Goal: Information Seeking & Learning: Learn about a topic

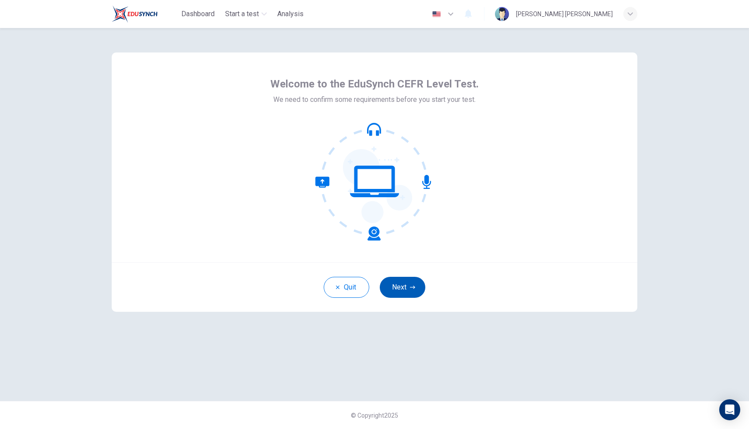
click at [405, 288] on button "Next" at bounding box center [403, 287] width 46 height 21
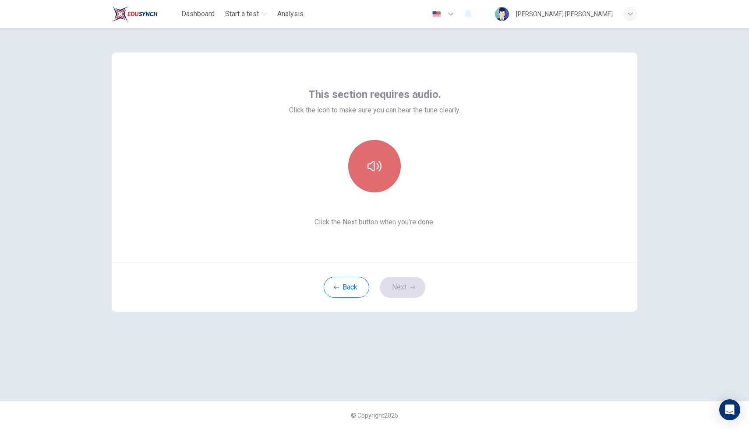
click at [383, 163] on button "button" at bounding box center [374, 166] width 53 height 53
click at [408, 298] on div "Back Next" at bounding box center [374, 287] width 525 height 49
click at [406, 291] on button "Next" at bounding box center [403, 287] width 46 height 21
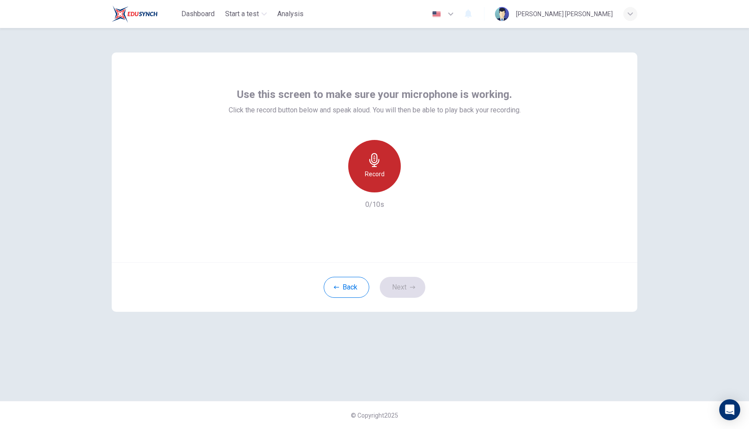
click at [376, 153] on icon "button" at bounding box center [374, 160] width 14 height 14
click at [399, 281] on button "Next" at bounding box center [403, 287] width 46 height 21
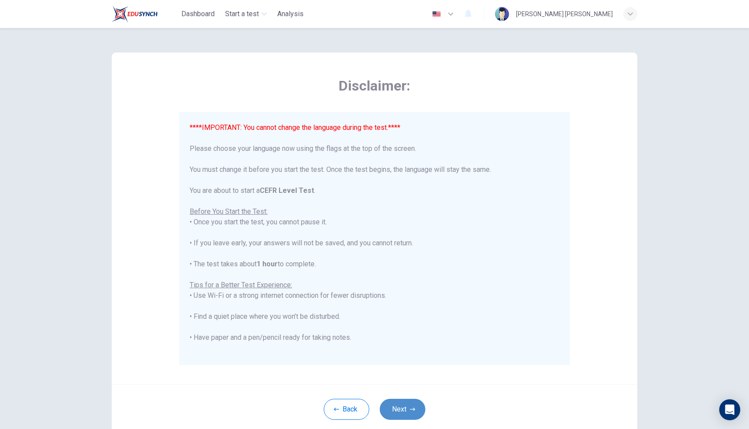
click at [395, 407] on button "Next" at bounding box center [403, 409] width 46 height 21
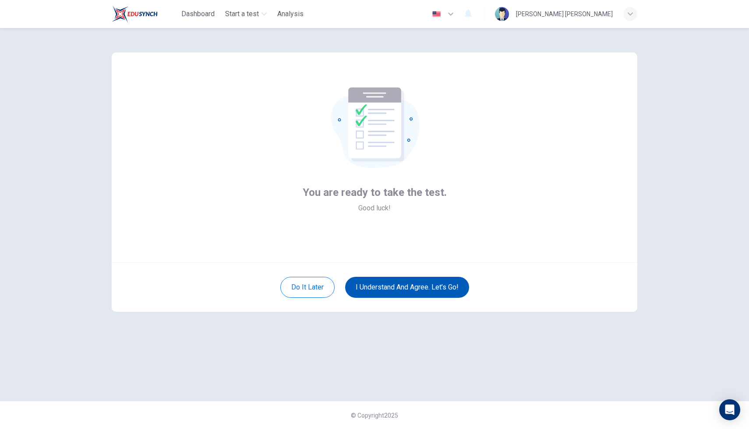
click at [402, 284] on button "I understand and agree. Let’s go!" at bounding box center [407, 287] width 124 height 21
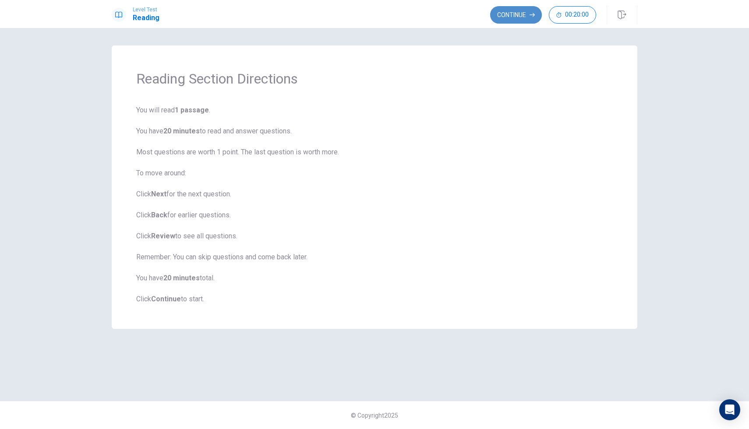
click at [517, 20] on button "Continue" at bounding box center [516, 15] width 52 height 18
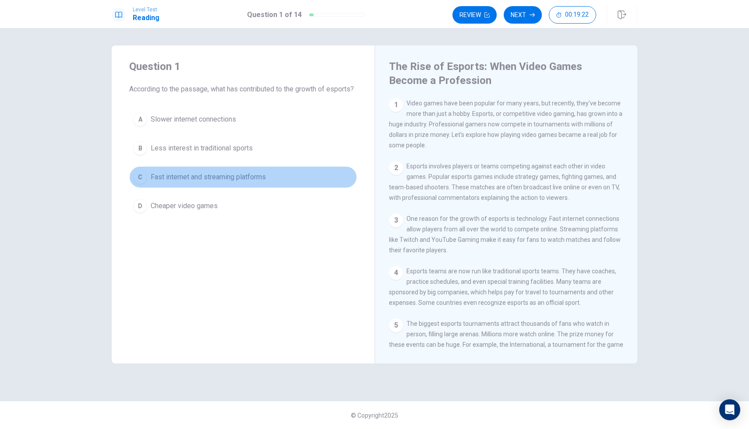
click at [145, 184] on div "C" at bounding box center [140, 177] width 14 height 14
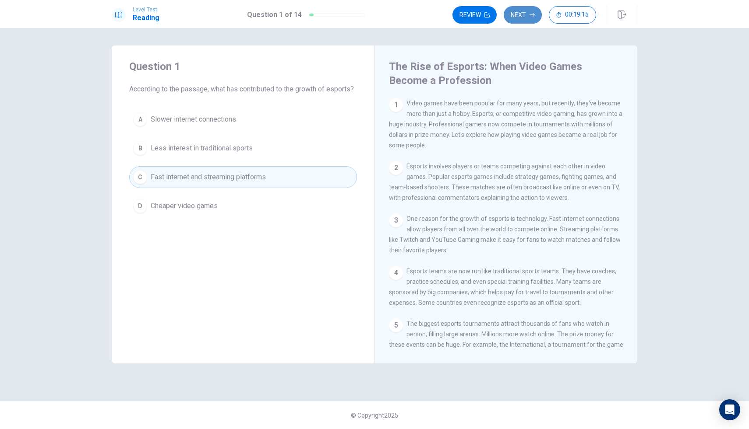
click at [524, 21] on button "Next" at bounding box center [522, 15] width 38 height 18
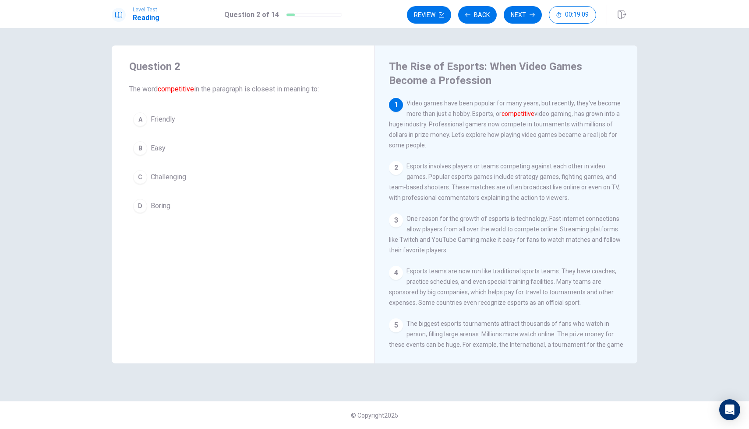
click at [146, 183] on button "C Challenging" at bounding box center [243, 177] width 228 height 22
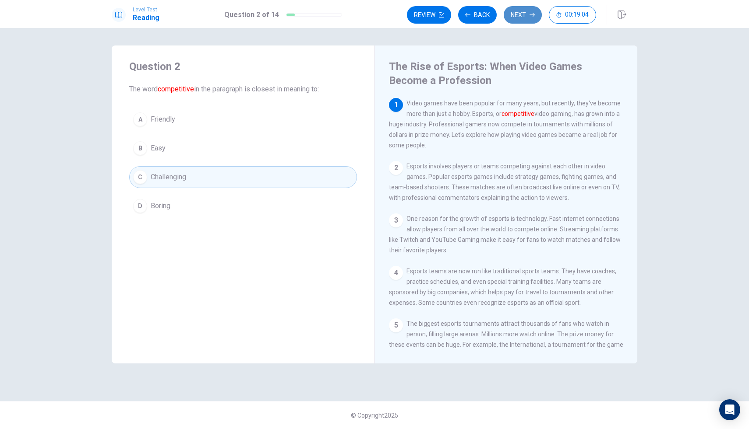
click at [517, 18] on button "Next" at bounding box center [522, 15] width 38 height 18
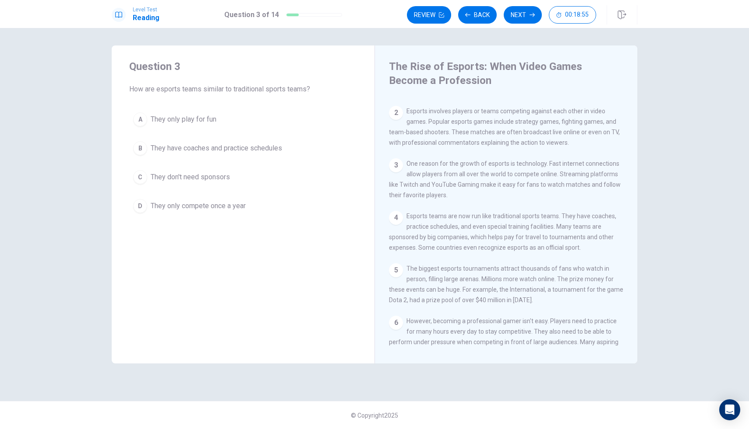
scroll to position [59, 0]
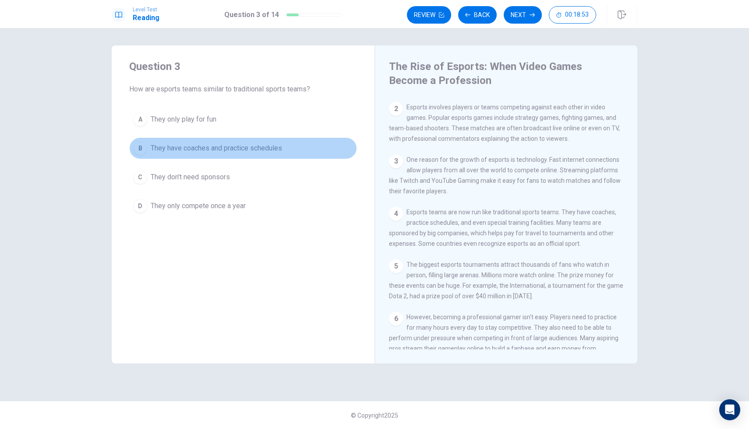
click at [148, 148] on button "B They have coaches and practice schedules" at bounding box center [243, 148] width 228 height 22
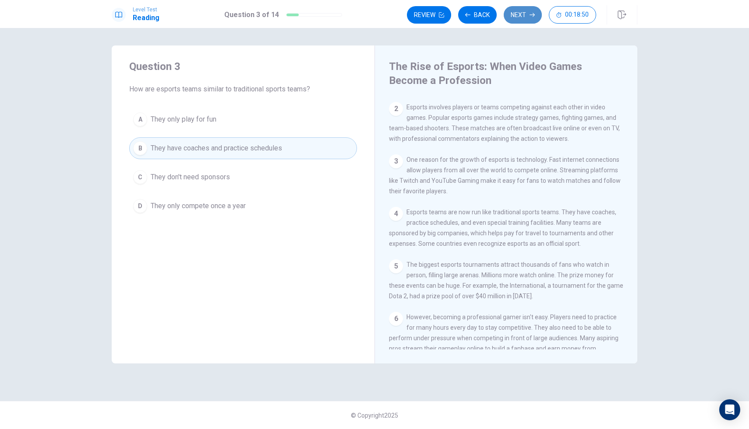
click at [513, 19] on button "Next" at bounding box center [522, 15] width 38 height 18
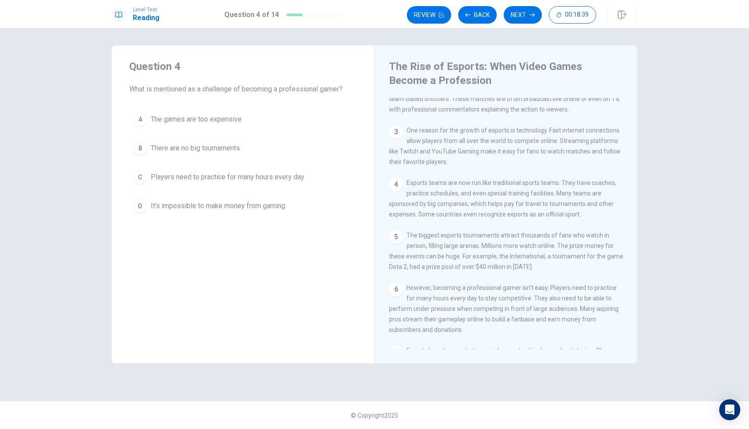
scroll to position [91, 0]
click at [180, 175] on span "Players need to practice for many hours every day" at bounding box center [228, 177] width 154 height 11
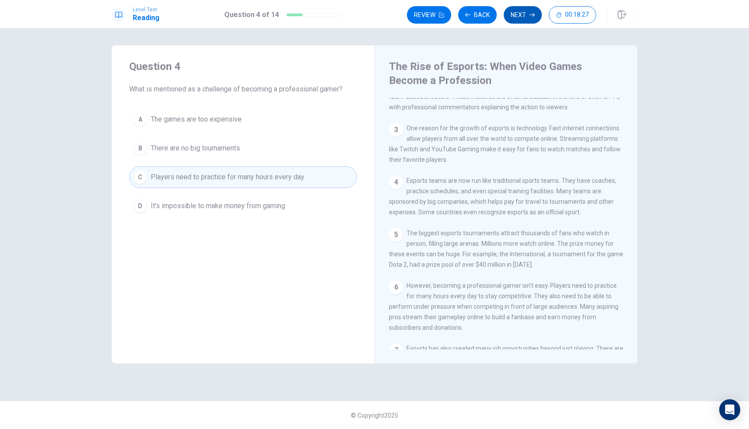
click at [515, 19] on button "Next" at bounding box center [522, 15] width 38 height 18
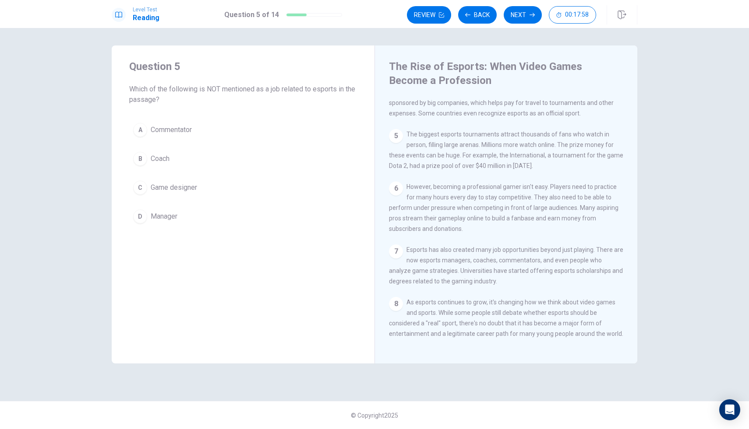
scroll to position [204, 0]
click at [157, 183] on span "Game designer" at bounding box center [174, 188] width 46 height 11
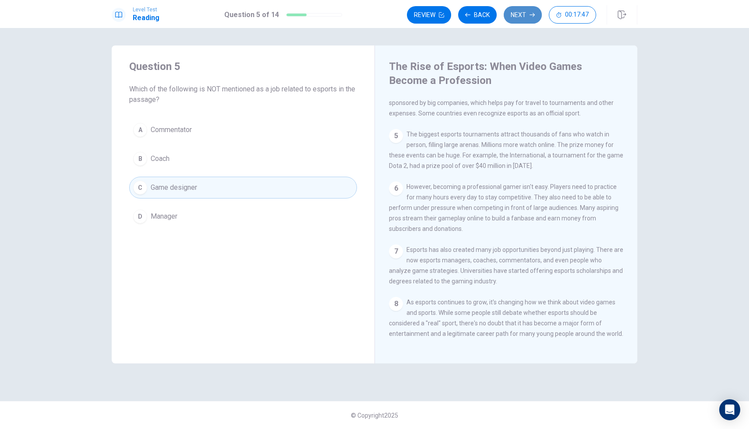
click at [528, 17] on button "Next" at bounding box center [522, 15] width 38 height 18
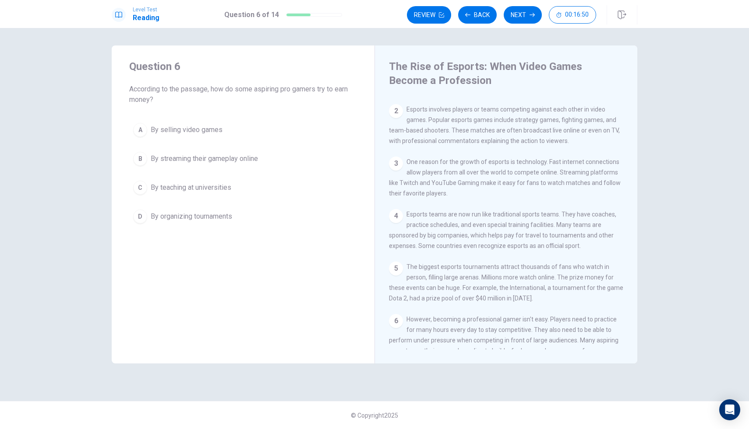
scroll to position [55, 0]
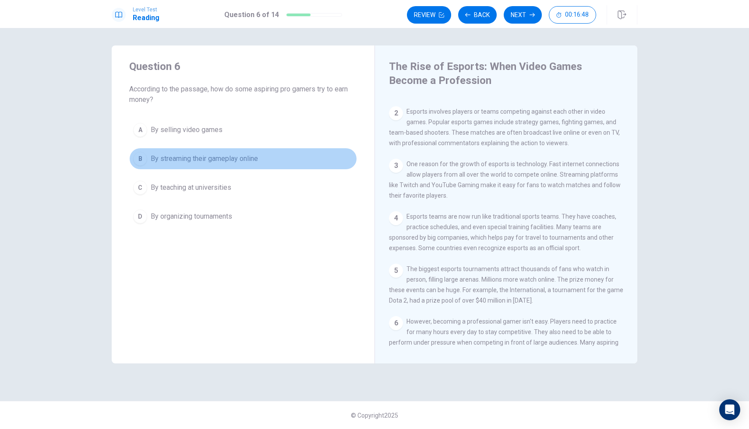
click at [214, 159] on span "By streaming their gameplay online" at bounding box center [204, 159] width 107 height 11
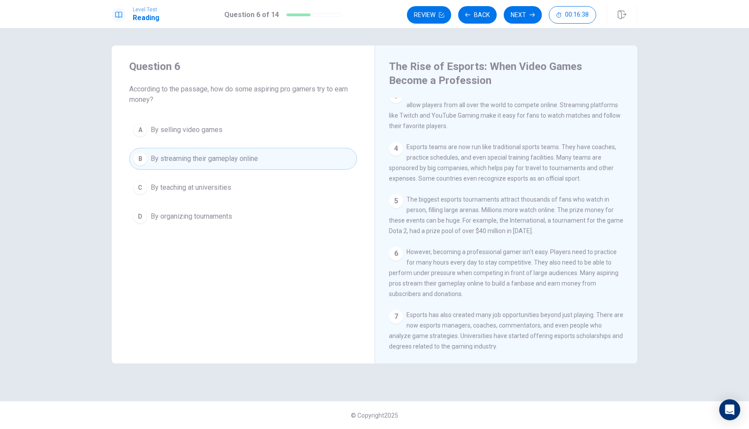
scroll to position [126, 0]
click at [518, 11] on button "Next" at bounding box center [522, 15] width 38 height 18
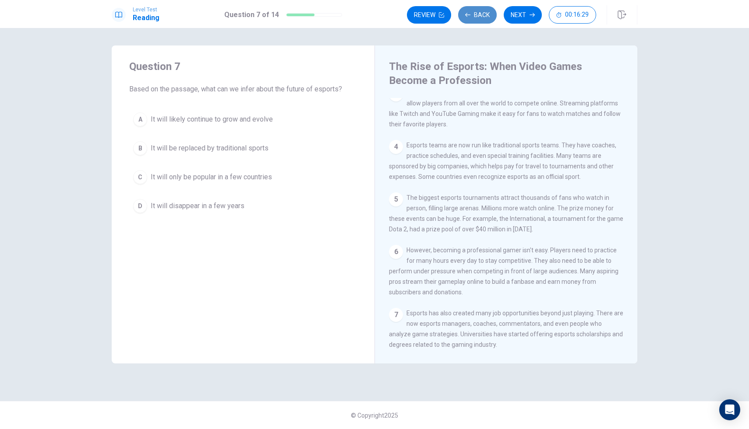
click at [479, 21] on button "Back" at bounding box center [477, 15] width 39 height 18
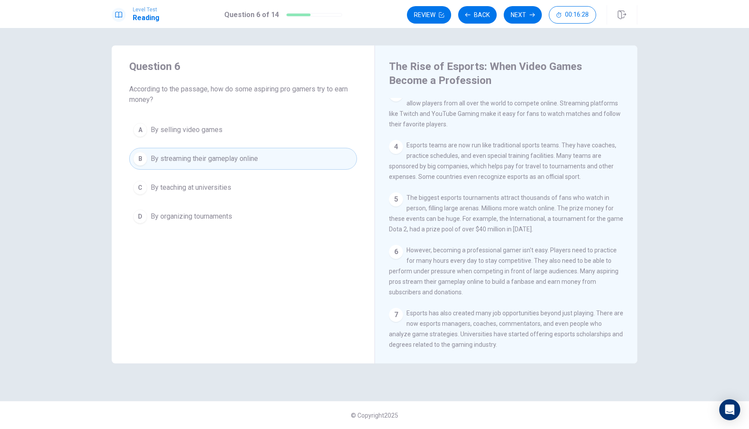
click at [546, 11] on div "Review Back Next 00:16:28" at bounding box center [501, 15] width 189 height 18
click at [525, 13] on button "Next" at bounding box center [522, 15] width 38 height 18
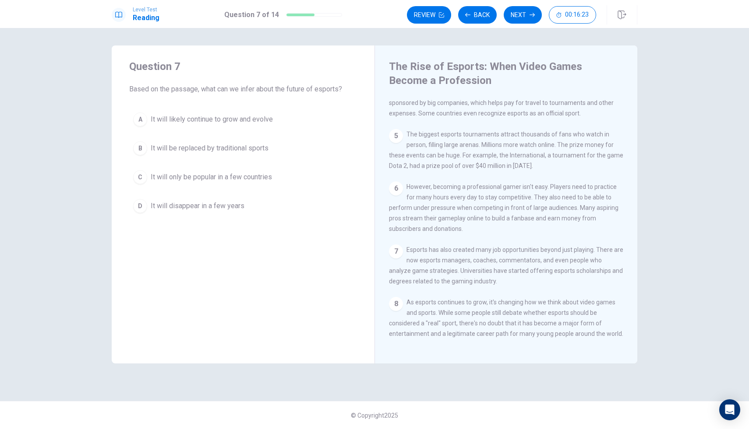
scroll to position [204, 0]
click at [264, 125] on button "A It will likely continue to grow and evolve" at bounding box center [243, 120] width 228 height 22
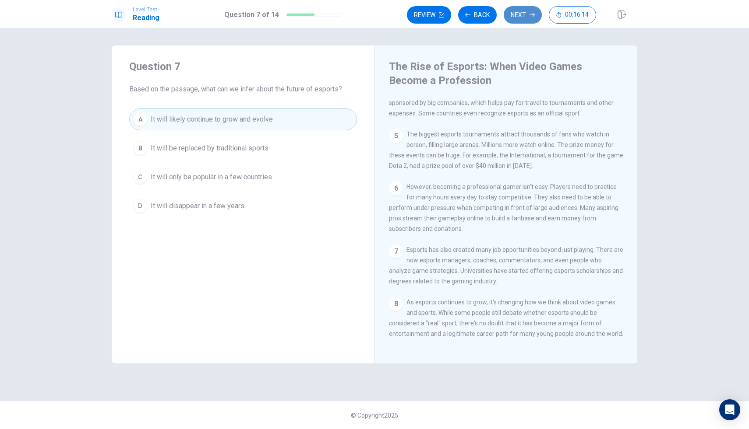
click at [522, 13] on button "Next" at bounding box center [522, 15] width 38 height 18
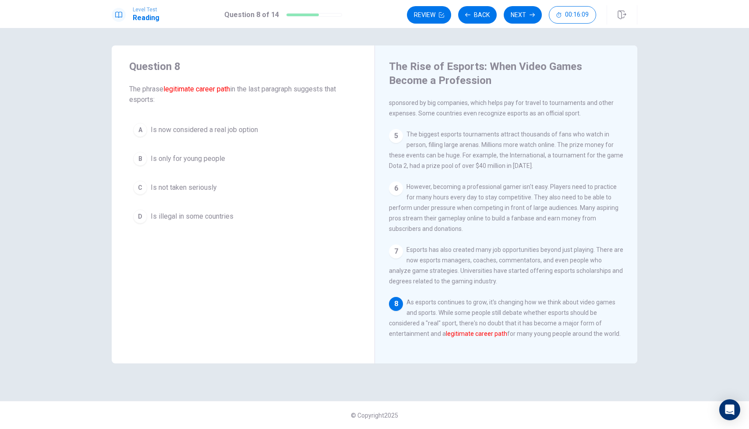
click at [207, 125] on span "Is now considered a real job option" at bounding box center [204, 130] width 107 height 11
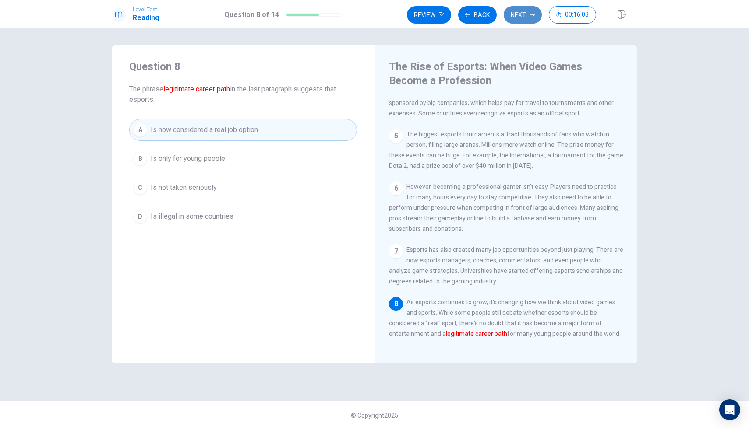
click at [523, 17] on button "Next" at bounding box center [522, 15] width 38 height 18
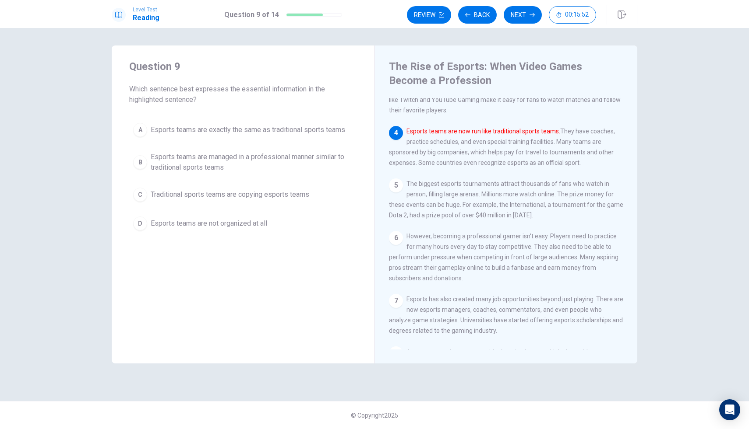
scroll to position [142, 0]
click at [235, 155] on span "Esports teams are managed in a professional manner similar to traditional sport…" at bounding box center [252, 162] width 202 height 21
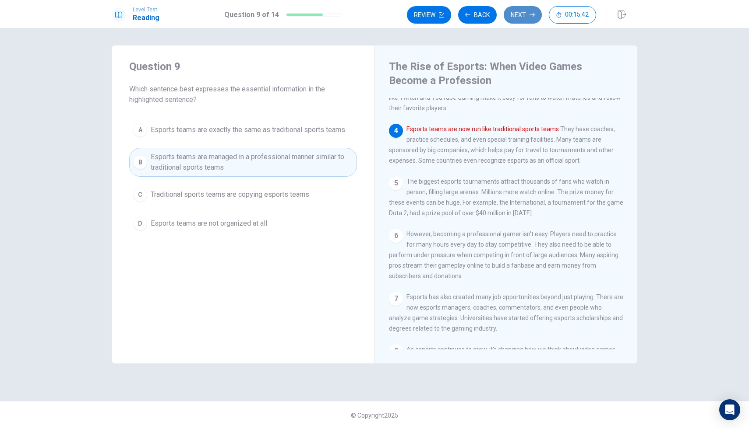
click at [531, 11] on button "Next" at bounding box center [522, 15] width 38 height 18
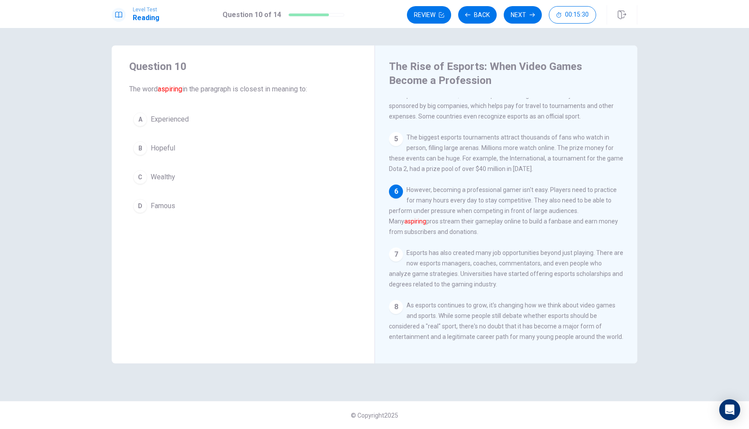
scroll to position [187, 0]
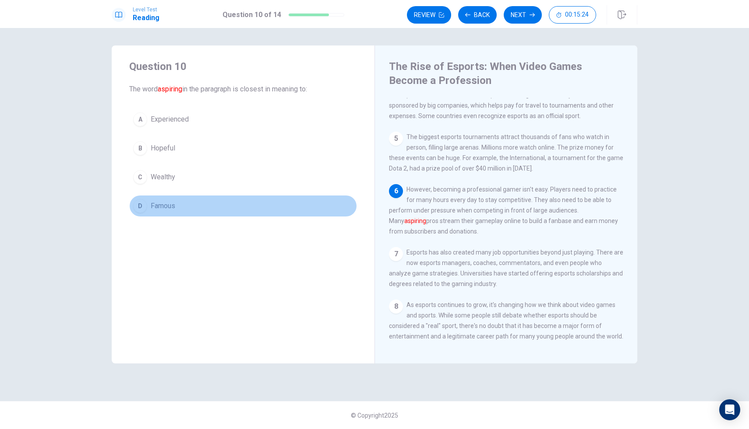
click at [163, 197] on button "D Famous" at bounding box center [243, 206] width 228 height 22
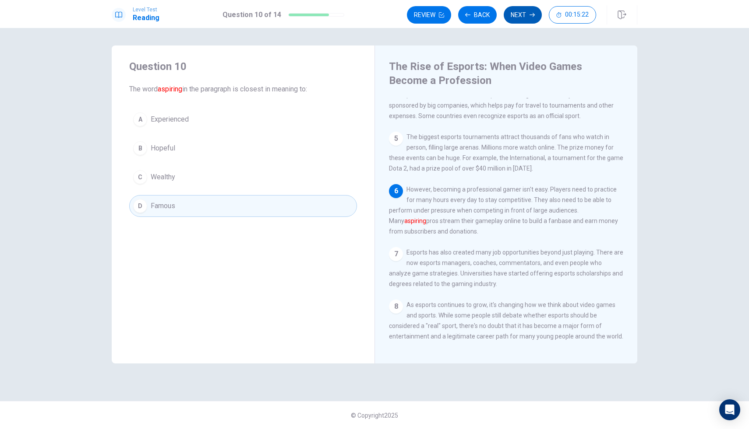
click at [511, 12] on button "Next" at bounding box center [522, 15] width 38 height 18
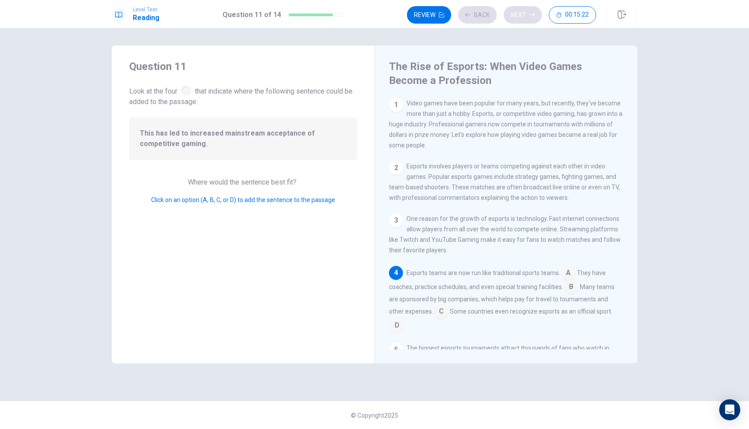
scroll to position [62, 0]
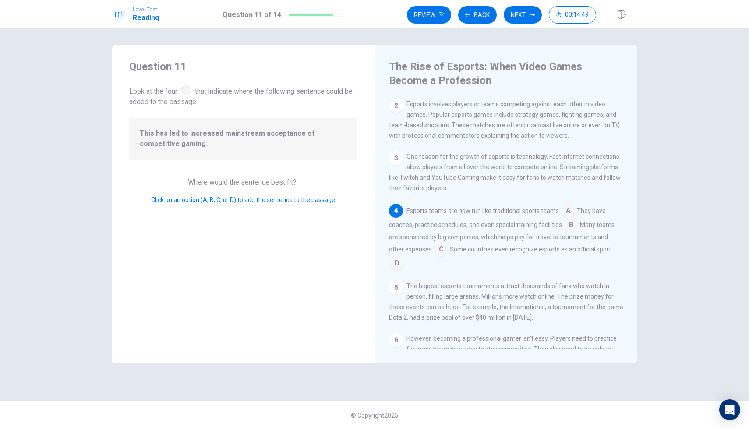
click at [570, 233] on input at bounding box center [571, 226] width 14 height 14
click at [569, 219] on input at bounding box center [568, 212] width 14 height 14
click at [546, 242] on input at bounding box center [545, 236] width 14 height 14
click at [432, 268] on input at bounding box center [425, 261] width 14 height 14
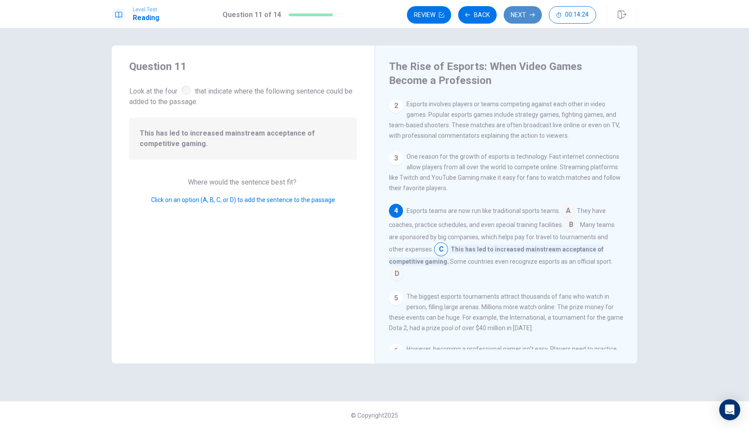
click at [532, 23] on button "Next" at bounding box center [522, 15] width 38 height 18
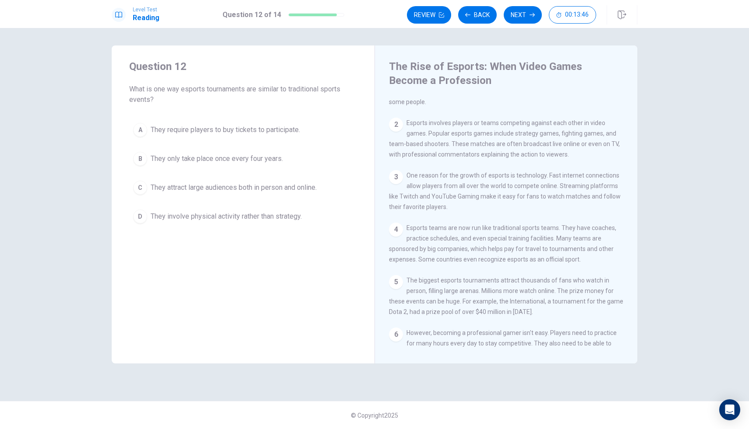
scroll to position [46, 0]
click at [206, 184] on span "They attract large audiences both in person and online." at bounding box center [234, 188] width 166 height 11
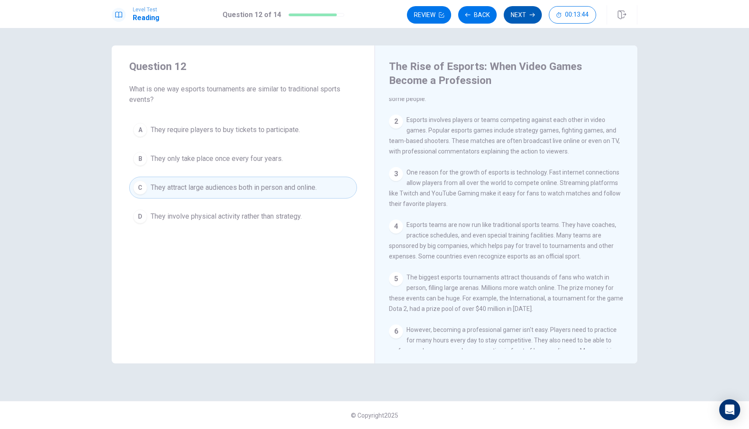
click at [512, 14] on button "Next" at bounding box center [522, 15] width 38 height 18
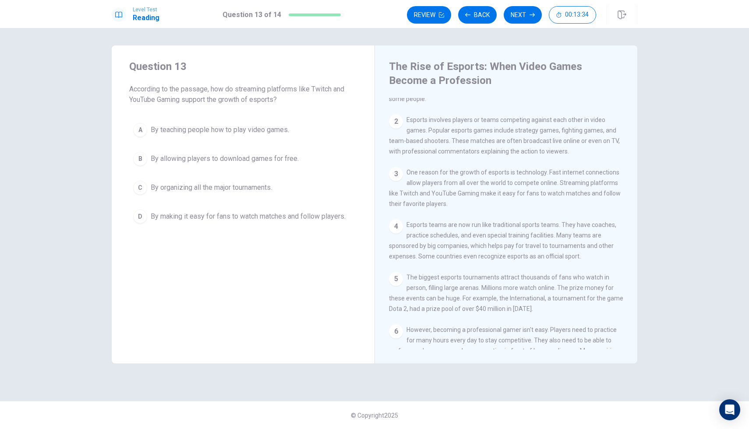
click at [238, 211] on button "D By making it easy for fans to watch matches and follow players." at bounding box center [243, 217] width 228 height 22
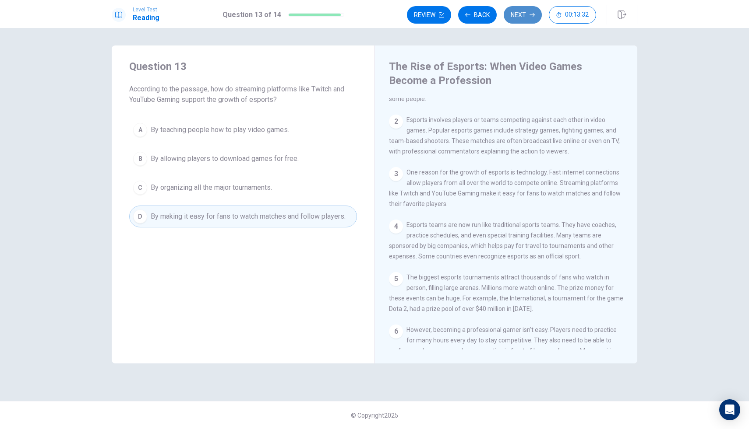
click at [526, 18] on button "Next" at bounding box center [522, 15] width 38 height 18
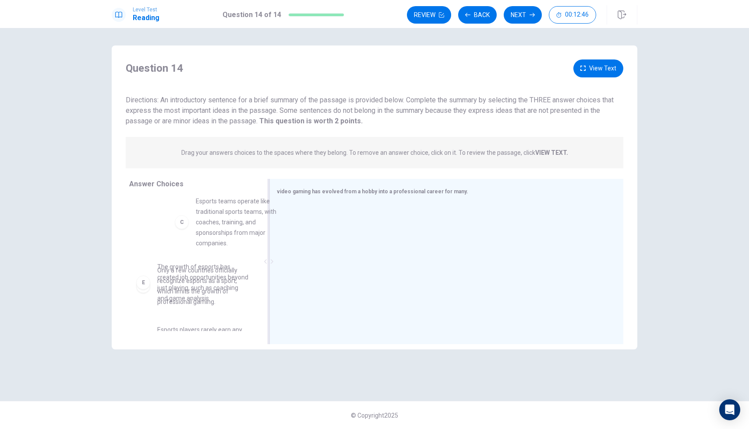
scroll to position [129, 0]
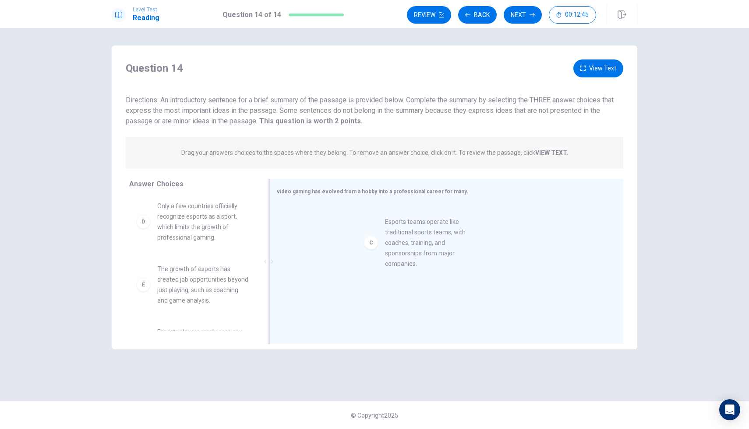
drag, startPoint x: 185, startPoint y: 215, endPoint x: 415, endPoint y: 235, distance: 231.6
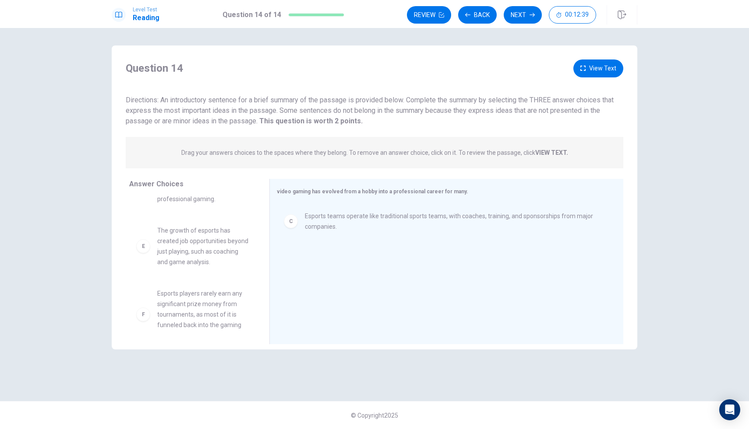
scroll to position [168, 0]
drag, startPoint x: 182, startPoint y: 238, endPoint x: 360, endPoint y: 263, distance: 179.9
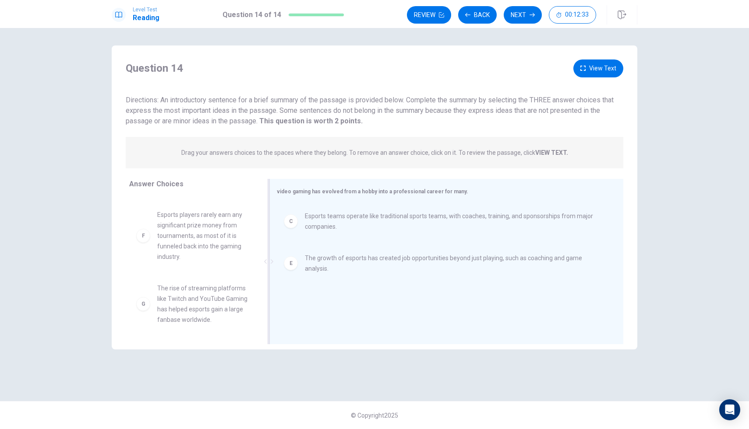
scroll to position [184, 0]
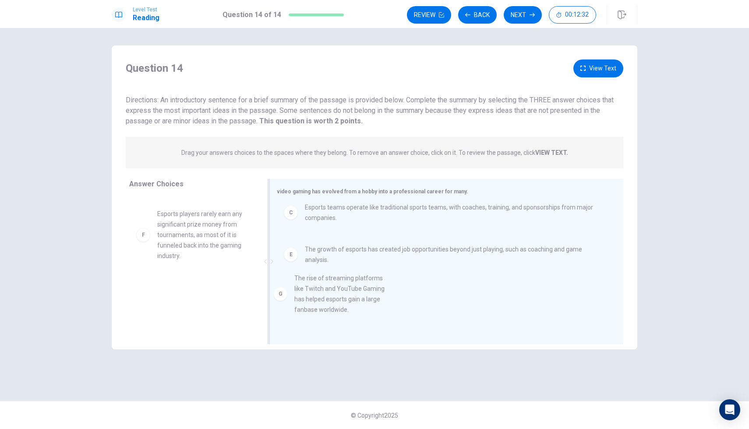
drag, startPoint x: 186, startPoint y: 315, endPoint x: 329, endPoint y: 304, distance: 142.7
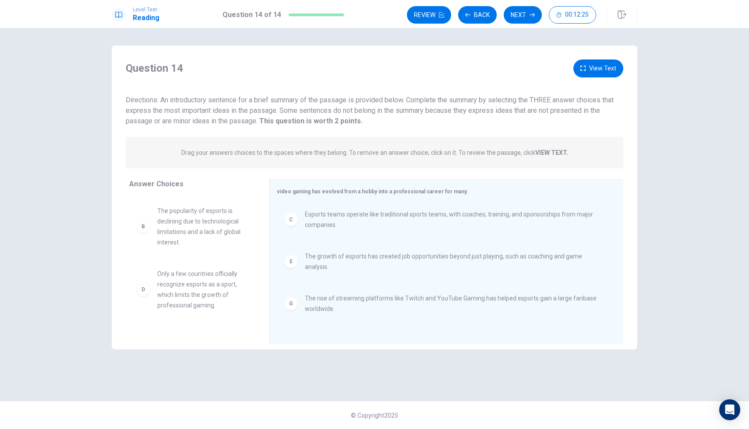
scroll to position [58, 0]
click at [474, 9] on button "Back" at bounding box center [477, 15] width 39 height 18
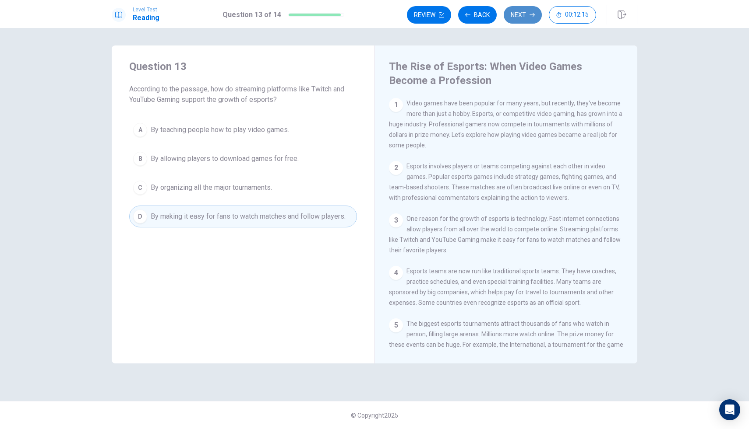
click at [520, 19] on button "Next" at bounding box center [522, 15] width 38 height 18
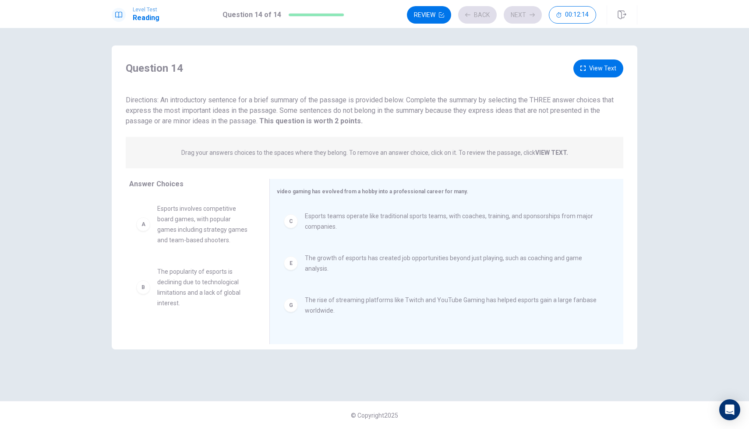
click at [473, 16] on div "Review Back Next 00:12:14" at bounding box center [501, 15] width 189 height 18
click at [472, 17] on button "Back" at bounding box center [477, 15] width 39 height 18
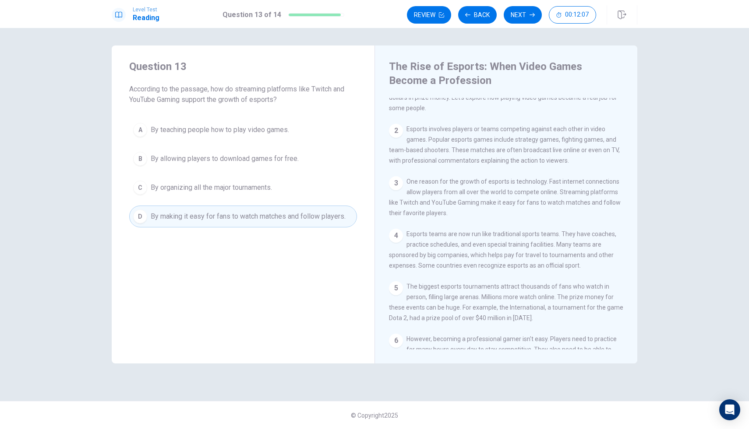
scroll to position [36, 0]
click at [514, 25] on div "Level Test Reading Question 13 of 14 Review Back Next 00:12:05" at bounding box center [374, 14] width 749 height 28
click at [518, 16] on button "Next" at bounding box center [522, 15] width 38 height 18
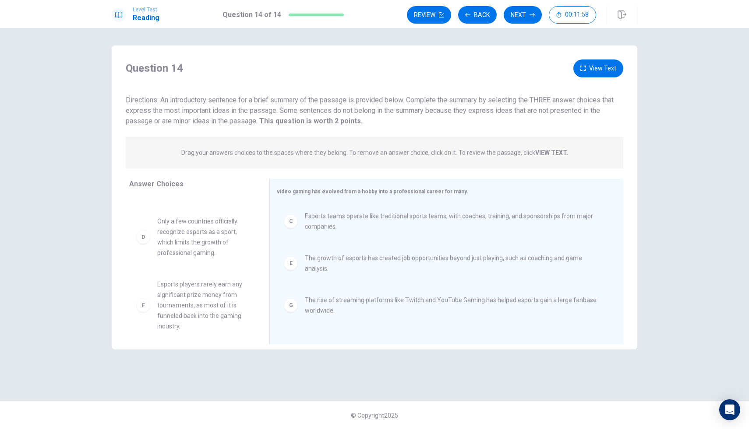
scroll to position [113, 0]
click at [515, 15] on button "Next" at bounding box center [522, 15] width 38 height 18
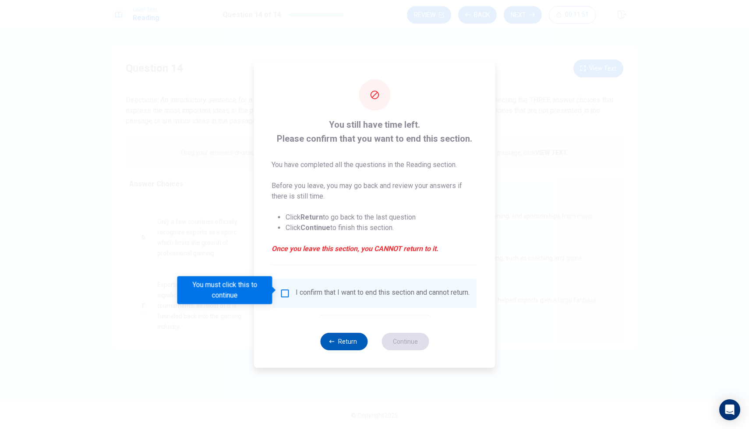
click at [338, 342] on button "Return" at bounding box center [343, 342] width 47 height 18
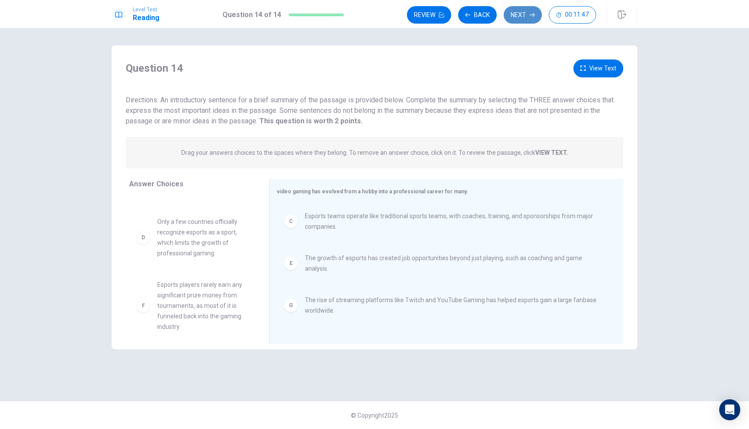
click at [523, 10] on button "Next" at bounding box center [522, 15] width 38 height 18
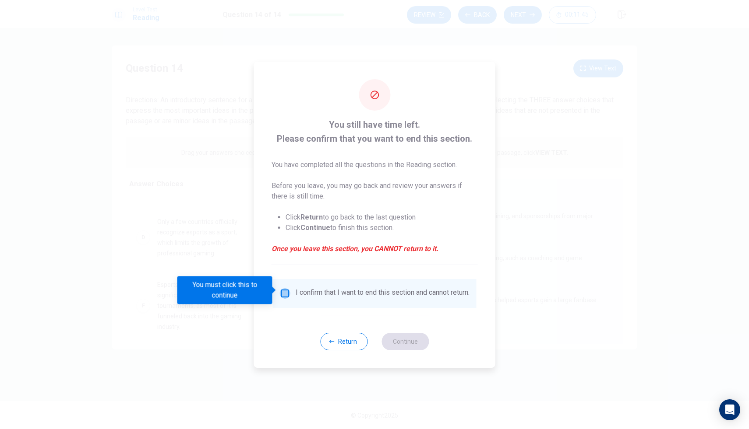
click at [282, 291] on input "You must click this to continue" at bounding box center [285, 293] width 11 height 11
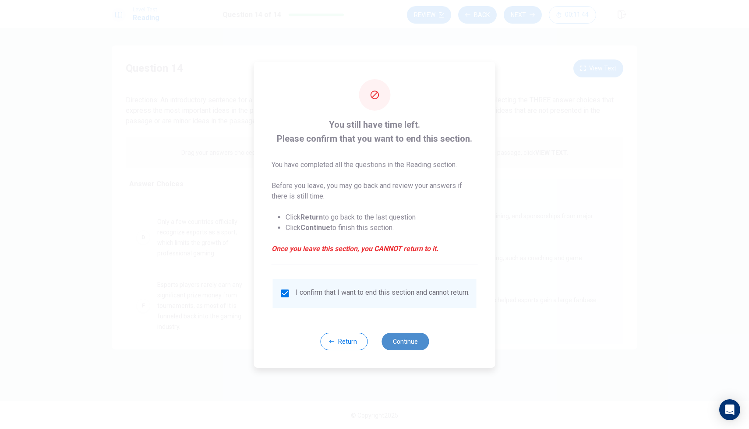
click at [410, 339] on button "Continue" at bounding box center [404, 342] width 47 height 18
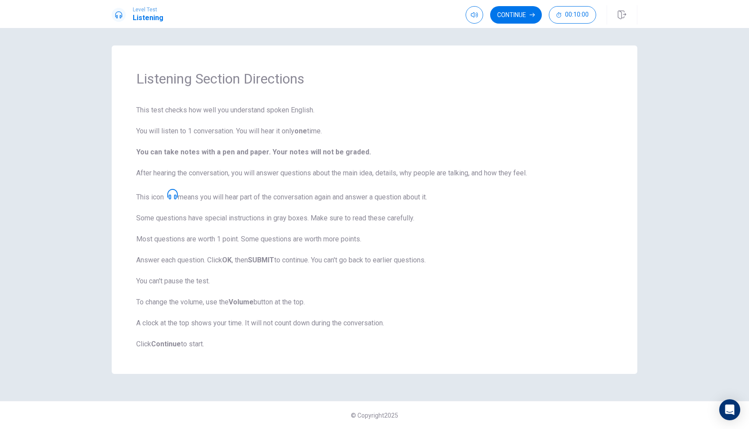
drag, startPoint x: 305, startPoint y: 227, endPoint x: 294, endPoint y: 216, distance: 15.2
click at [294, 216] on span "This test checks how well you understand spoken English. You will listen to 1 c…" at bounding box center [374, 227] width 476 height 245
click at [410, 276] on span "This test checks how well you understand spoken English. You will listen to 1 c…" at bounding box center [374, 227] width 476 height 245
click at [402, 259] on span "This test checks how well you understand spoken English. You will listen to 1 c…" at bounding box center [374, 227] width 476 height 245
click at [505, 14] on button "Continue" at bounding box center [516, 15] width 52 height 18
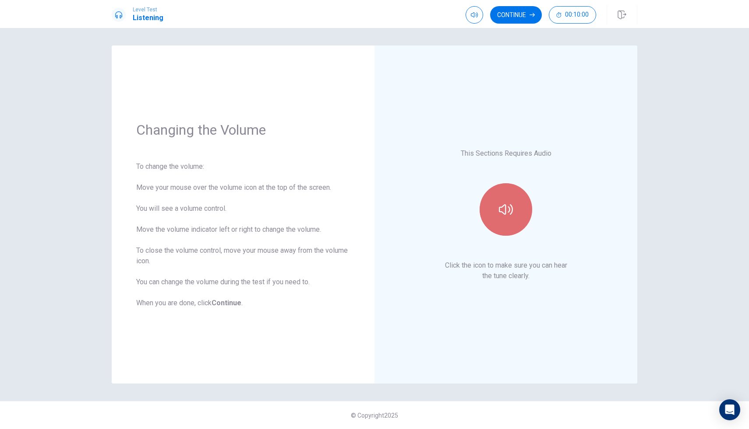
click at [499, 206] on icon "button" at bounding box center [506, 210] width 14 height 14
click at [499, 205] on icon "button" at bounding box center [506, 210] width 14 height 14
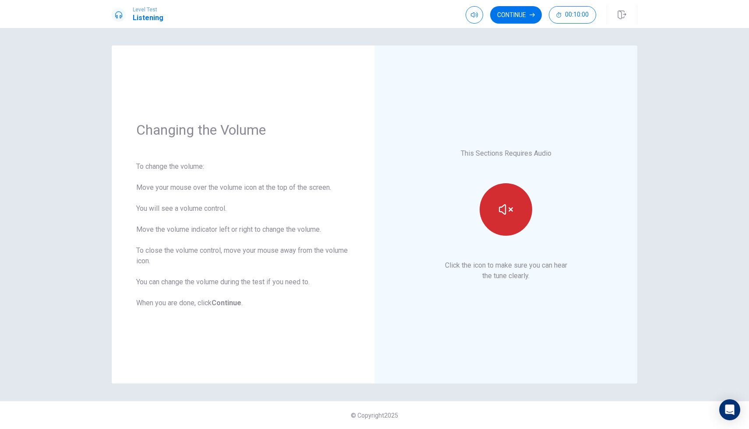
click at [499, 204] on icon "button" at bounding box center [506, 210] width 14 height 14
click at [510, 19] on button "Continue" at bounding box center [516, 15] width 52 height 18
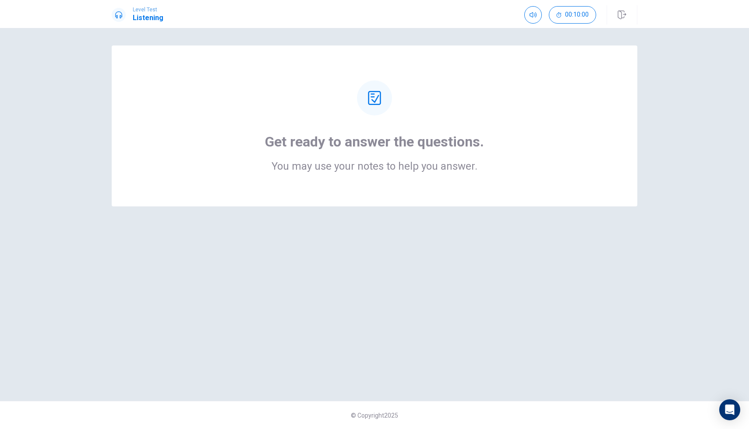
click at [376, 110] on div at bounding box center [374, 98] width 35 height 35
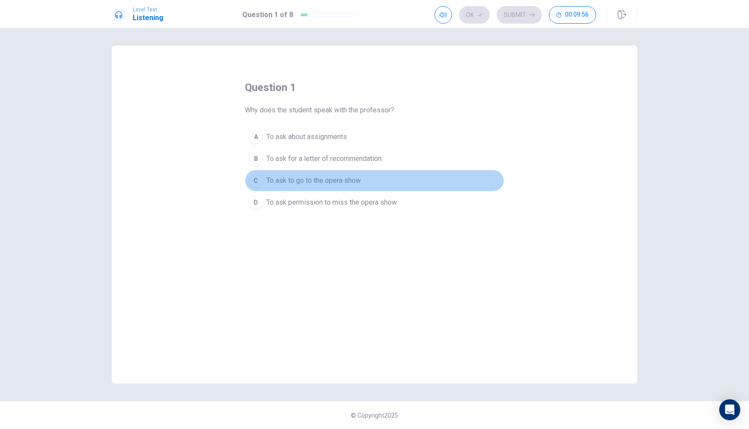
click at [313, 180] on span "To ask to go to the opera show" at bounding box center [313, 181] width 95 height 11
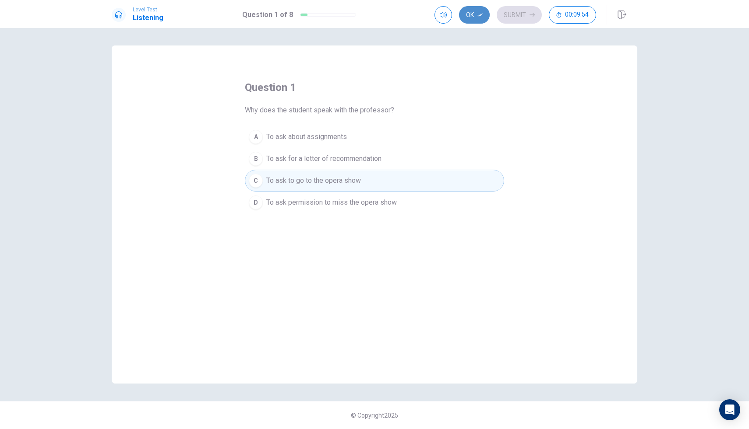
click at [480, 19] on button "Ok" at bounding box center [474, 15] width 31 height 18
click at [480, 12] on div "Ok Submit 00:09:48" at bounding box center [515, 15] width 162 height 18
click at [474, 15] on div "Ok Submit 00:09:47" at bounding box center [515, 15] width 162 height 18
click at [315, 15] on div at bounding box center [328, 15] width 56 height 4
click at [478, 19] on div "Ok Submit 00:09:40" at bounding box center [515, 15] width 162 height 18
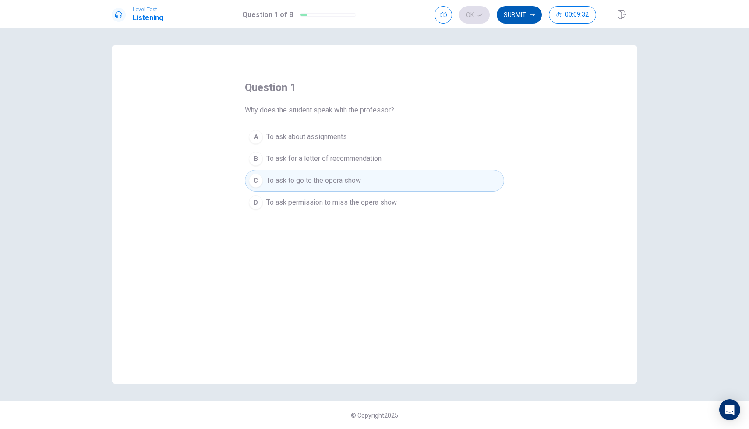
click at [507, 22] on button "Submit" at bounding box center [518, 15] width 45 height 18
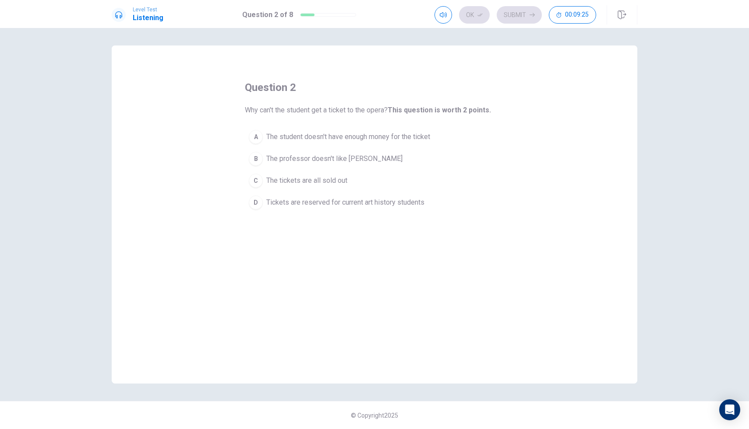
click at [319, 200] on span "Tickets are reserved for current art history students" at bounding box center [345, 202] width 158 height 11
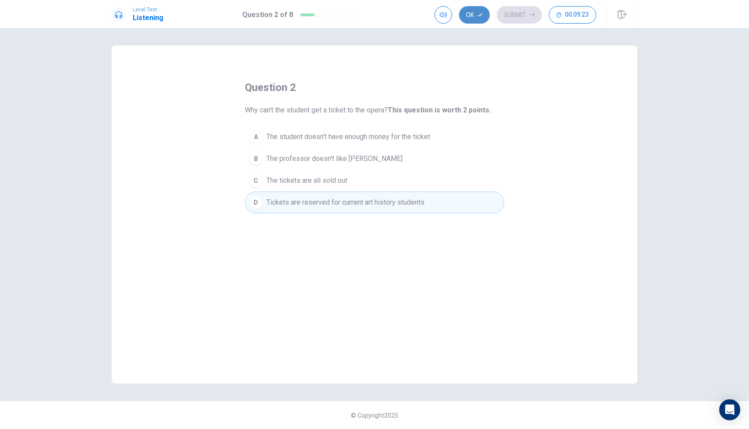
click at [479, 14] on icon "button" at bounding box center [479, 14] width 5 height 5
click at [515, 14] on button "Submit" at bounding box center [518, 15] width 45 height 18
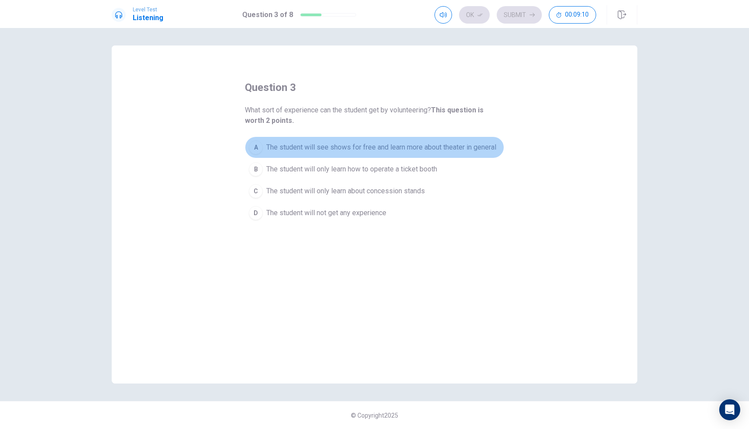
click at [356, 144] on span "The student will see shows for free and learn more about theater in general" at bounding box center [381, 147] width 230 height 11
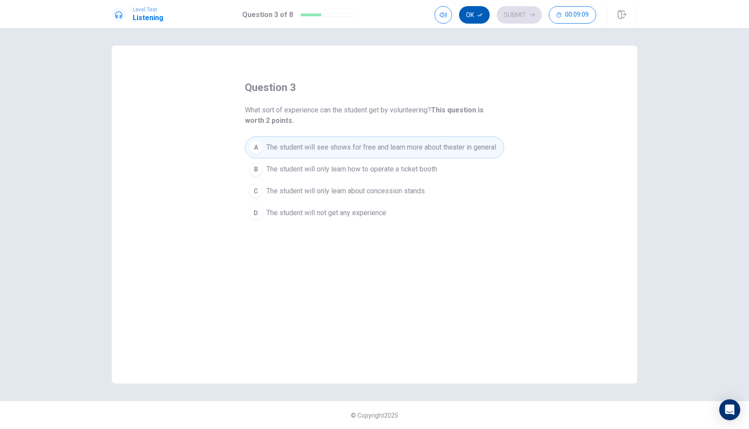
click at [470, 21] on button "Ok" at bounding box center [474, 15] width 31 height 18
click at [506, 18] on button "Submit" at bounding box center [518, 15] width 45 height 18
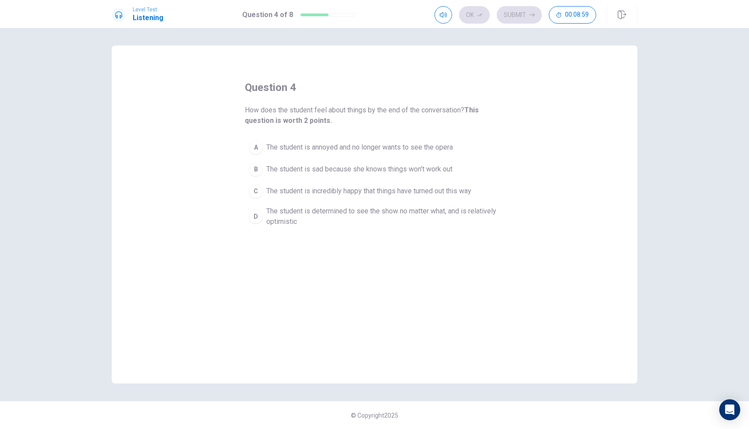
click at [374, 218] on span "The student is determined to see the show no matter what, and is relatively opt…" at bounding box center [383, 216] width 234 height 21
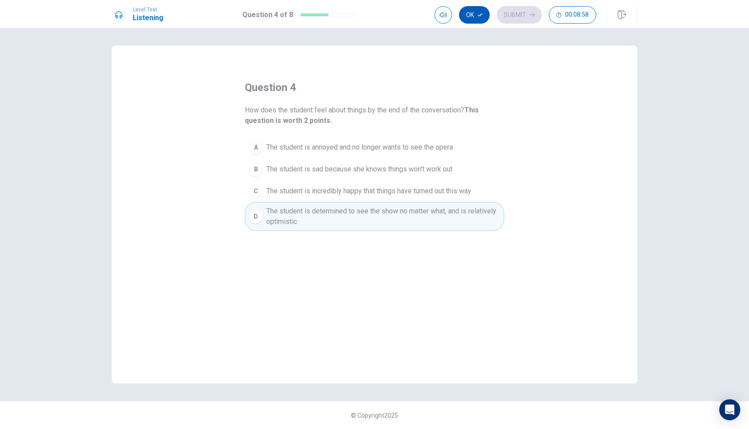
click at [477, 20] on button "Ok" at bounding box center [474, 15] width 31 height 18
click at [505, 14] on button "Submit" at bounding box center [518, 15] width 45 height 18
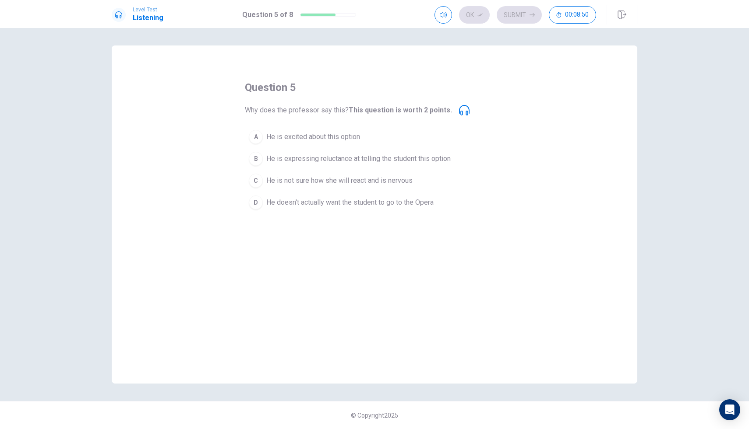
click at [335, 158] on span "He is expressing reluctance at telling the student this option" at bounding box center [358, 159] width 184 height 11
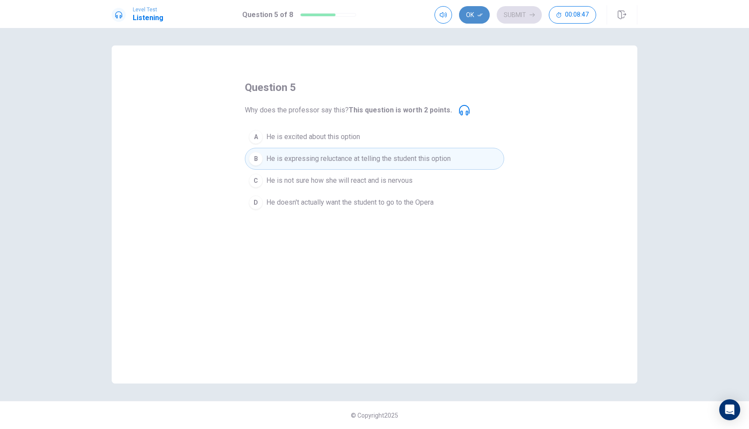
click at [475, 15] on button "Ok" at bounding box center [474, 15] width 31 height 18
click at [514, 16] on button "Submit" at bounding box center [518, 15] width 45 height 18
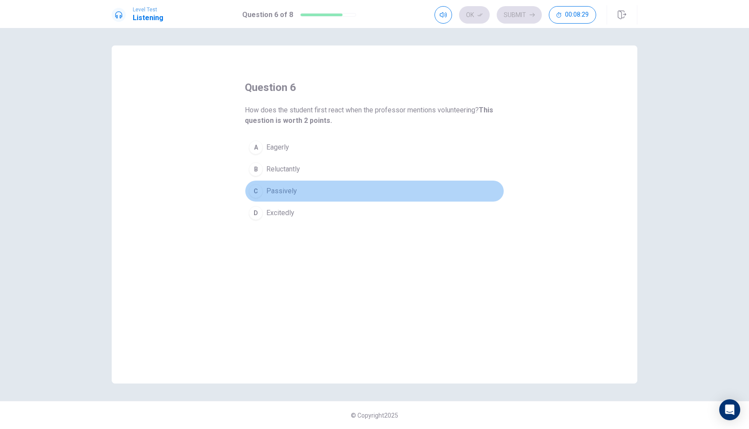
click at [299, 192] on button "C Passively" at bounding box center [374, 191] width 259 height 22
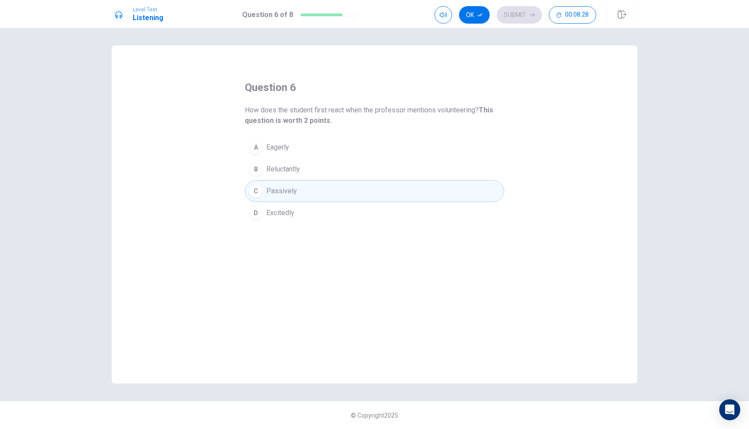
click at [315, 163] on button "B Reluctantly" at bounding box center [374, 169] width 259 height 22
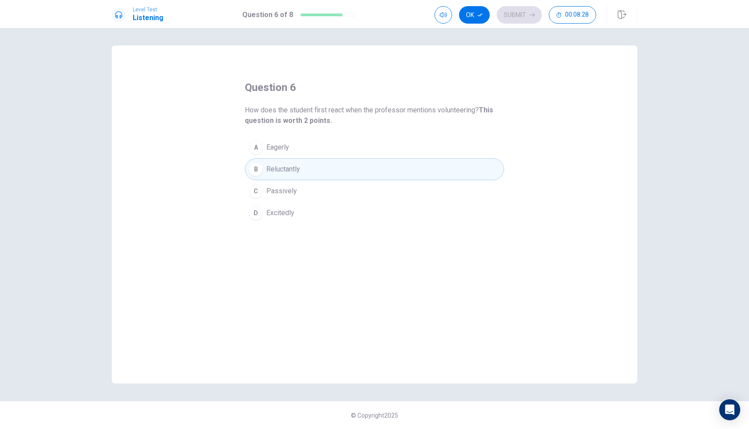
click at [316, 195] on button "C Passively" at bounding box center [374, 191] width 259 height 22
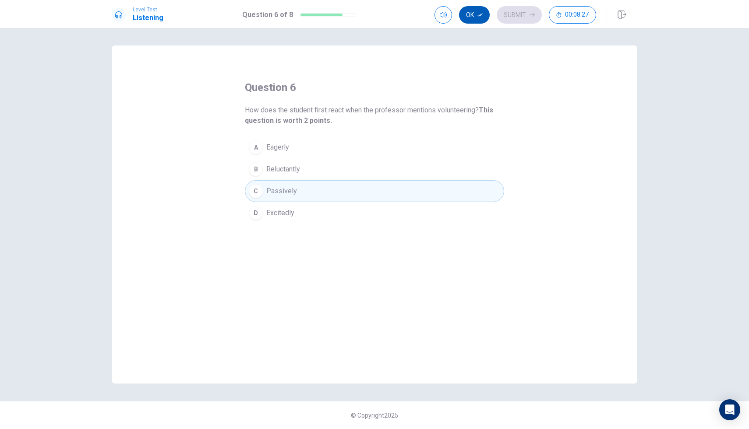
click at [467, 22] on button "Ok" at bounding box center [474, 15] width 31 height 18
click at [514, 28] on div "Level Test Listening Question 6 of 8 Ok Submit 00:08:26" at bounding box center [374, 14] width 749 height 28
click at [518, 18] on button "Submit" at bounding box center [518, 15] width 45 height 18
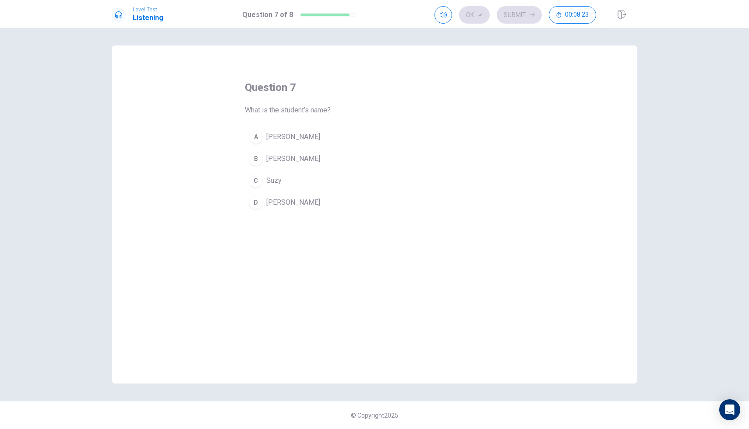
click at [271, 202] on span "[PERSON_NAME]" at bounding box center [293, 202] width 54 height 11
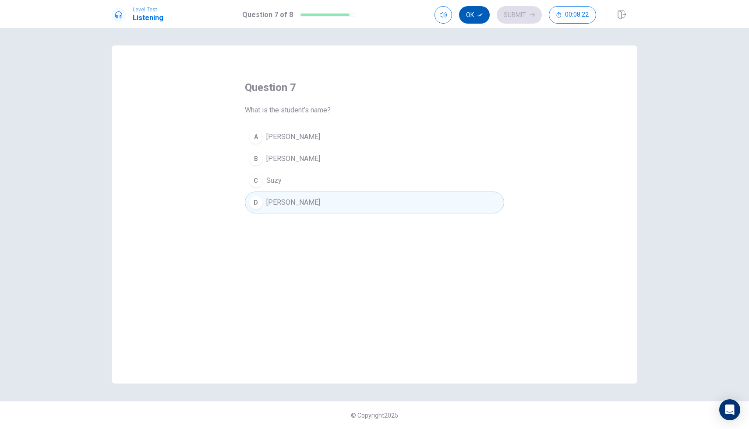
click at [482, 21] on button "Ok" at bounding box center [474, 15] width 31 height 18
click at [503, 12] on button "Submit" at bounding box center [518, 15] width 45 height 18
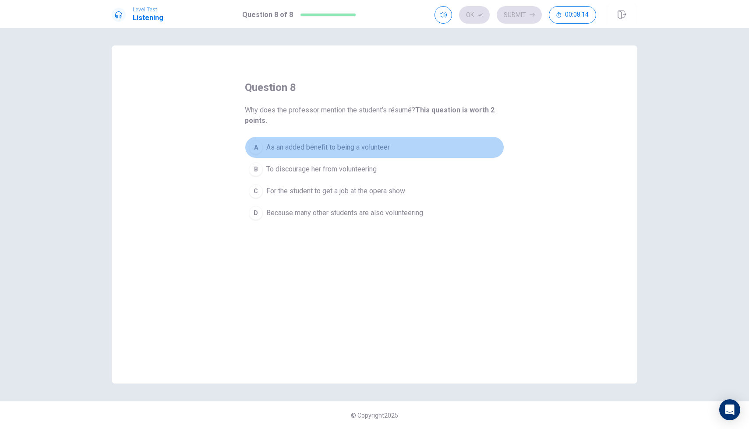
click at [311, 148] on span "As an added benefit to being a volunteer" at bounding box center [327, 147] width 123 height 11
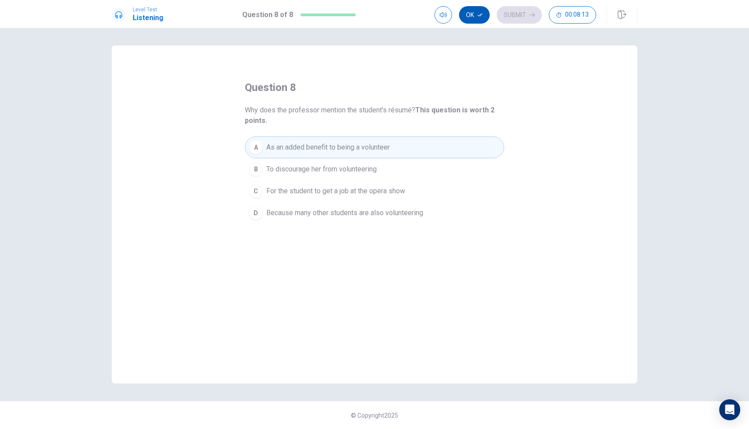
click at [473, 13] on button "Ok" at bounding box center [474, 15] width 31 height 18
click at [515, 10] on button "Submit" at bounding box center [518, 15] width 45 height 18
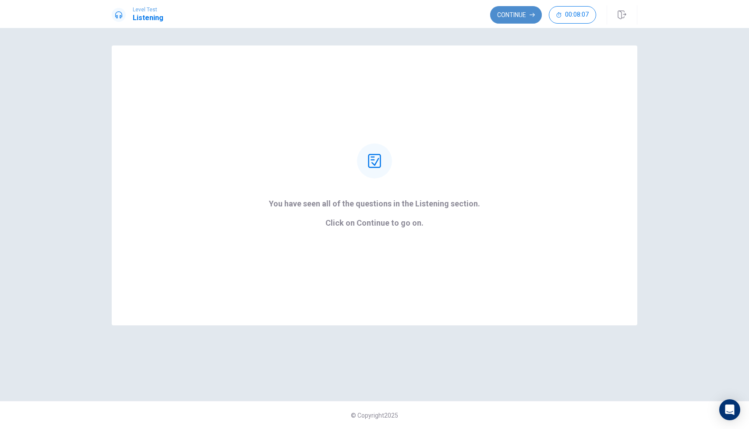
click at [523, 10] on button "Continue" at bounding box center [516, 15] width 52 height 18
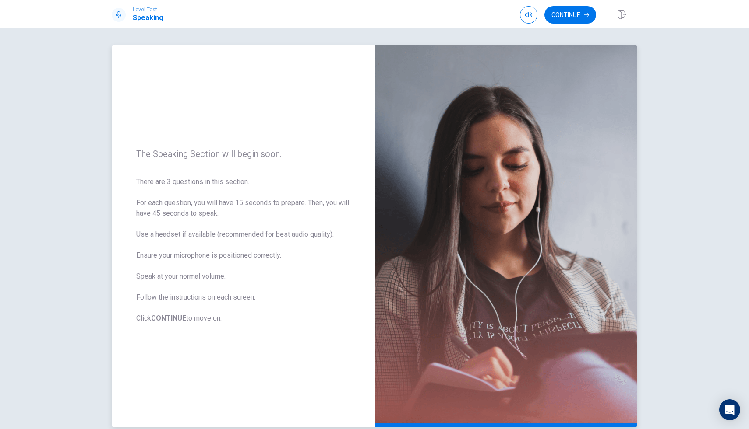
click at [351, 220] on div "The Speaking Section will begin soon. There are 3 questions in this section. Fo…" at bounding box center [243, 237] width 263 height 382
click at [562, 14] on button "Continue" at bounding box center [570, 15] width 52 height 18
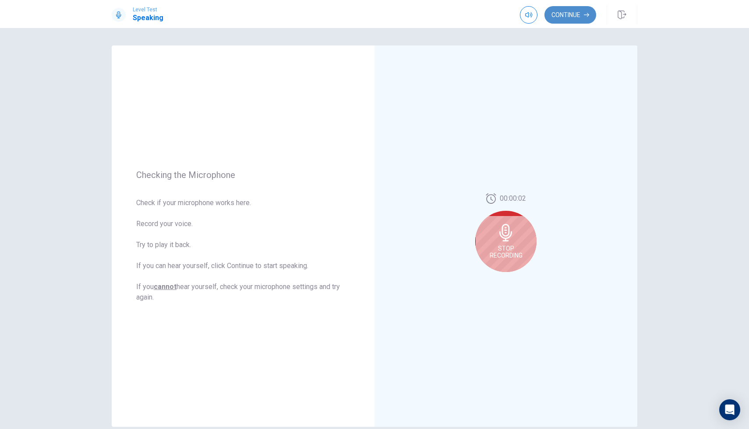
click at [573, 18] on button "Continue" at bounding box center [570, 15] width 52 height 18
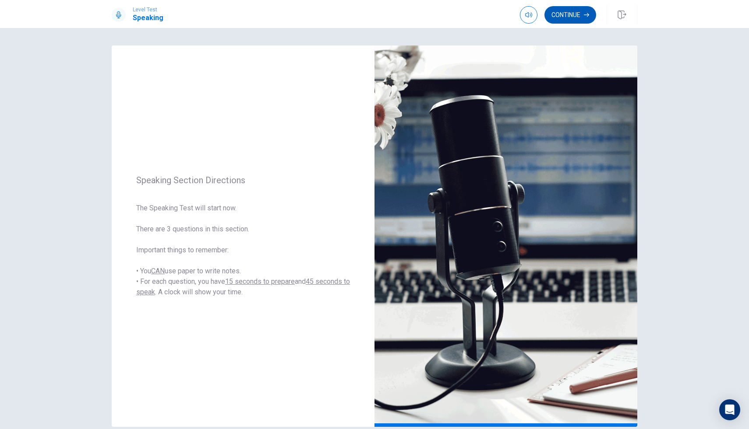
click at [548, 15] on button "Continue" at bounding box center [570, 15] width 52 height 18
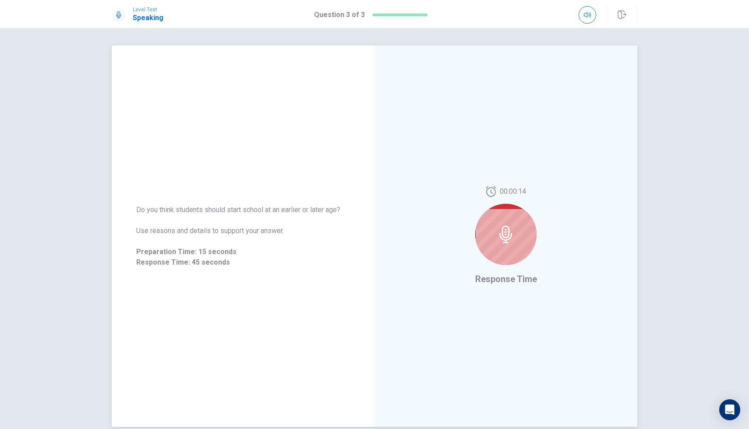
click at [352, 173] on div "Do you think students should start school at an earlier or later age? Use reaso…" at bounding box center [243, 237] width 263 height 382
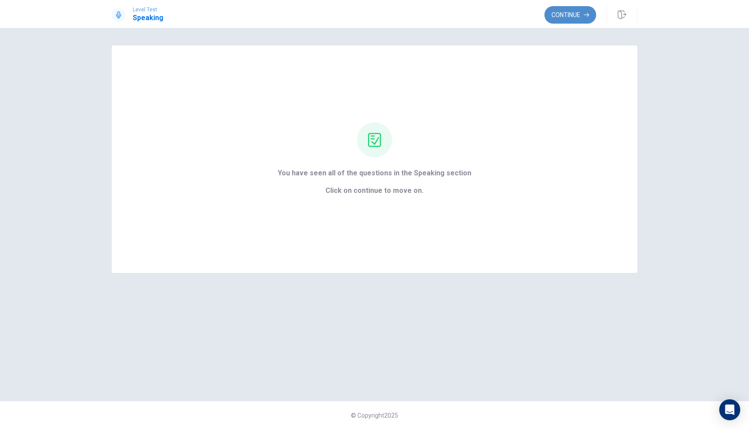
click at [572, 21] on button "Continue" at bounding box center [570, 15] width 52 height 18
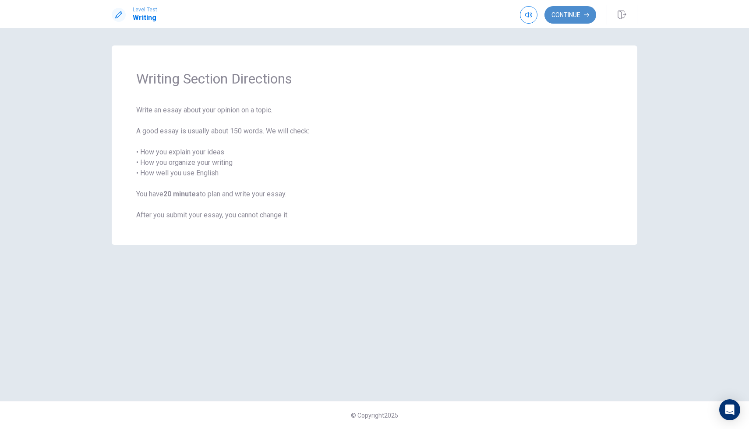
click at [560, 17] on button "Continue" at bounding box center [570, 15] width 52 height 18
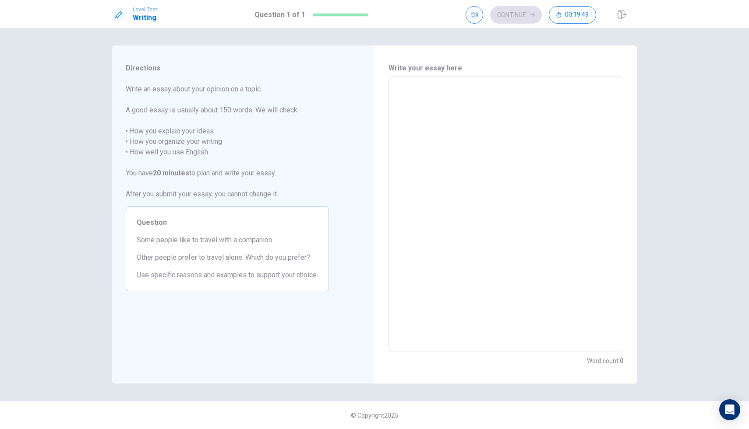
click at [418, 87] on textarea at bounding box center [505, 215] width 222 height 262
type textarea "I"
type textarea "x"
type textarea "I"
type textarea "x"
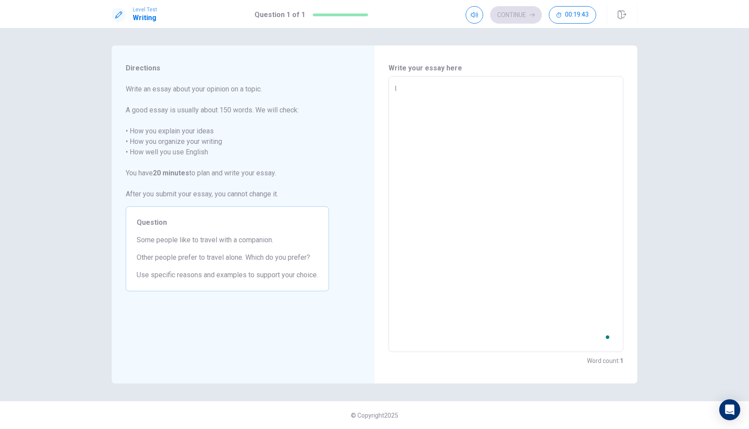
type textarea "I p"
type textarea "x"
type textarea "I pr"
type textarea "x"
type textarea "I pre"
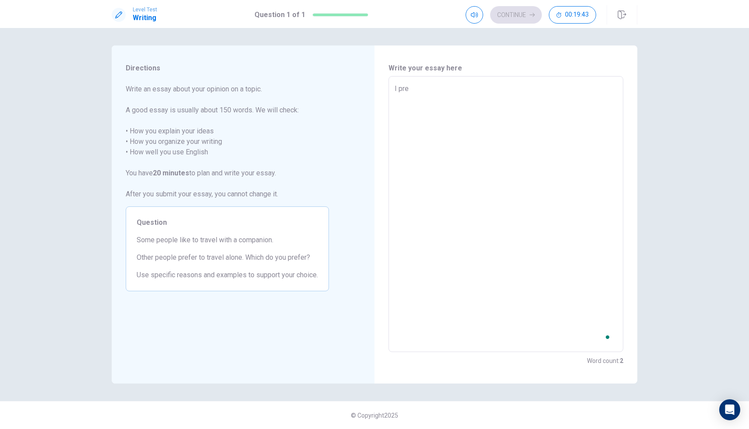
type textarea "x"
type textarea "I pref"
type textarea "x"
type textarea "I prefe"
type textarea "x"
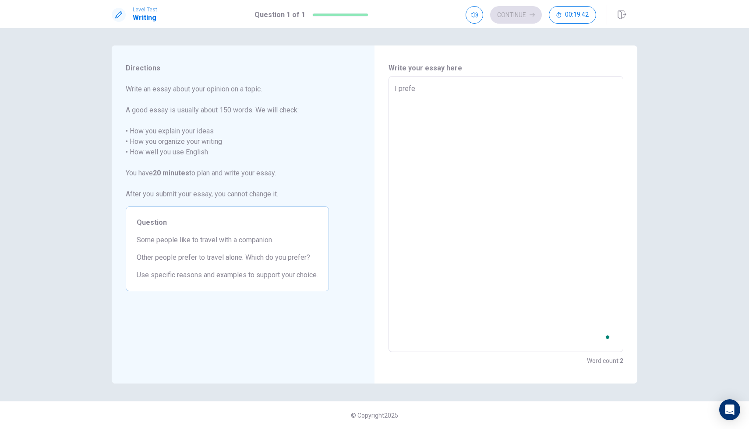
type textarea "I prefer"
type textarea "x"
type textarea "I prefer"
type textarea "x"
type textarea "I prefer t"
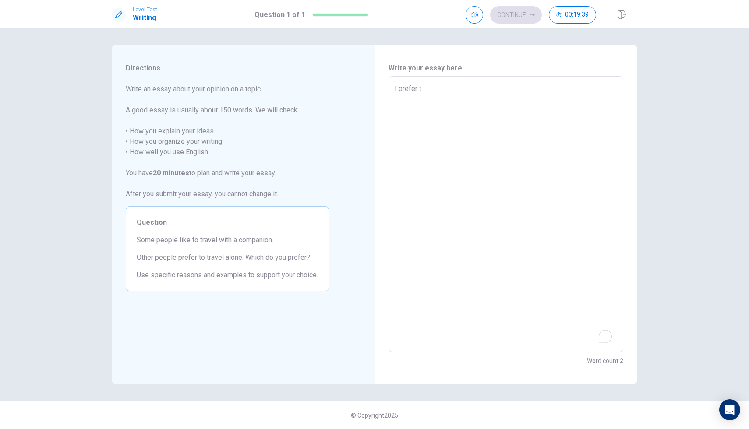
type textarea "x"
type textarea "I prefer to"
type textarea "x"
type textarea "I prefer to"
type textarea "x"
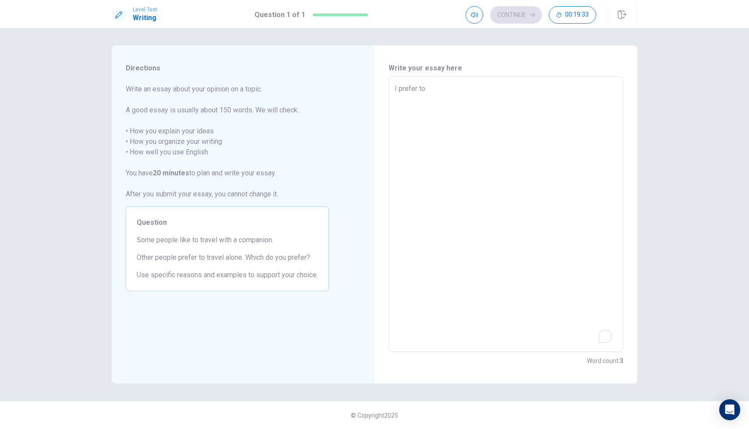
type textarea "I prefer to"
type textarea "x"
type textarea "I prefer t"
type textarea "x"
type textarea "I prefer"
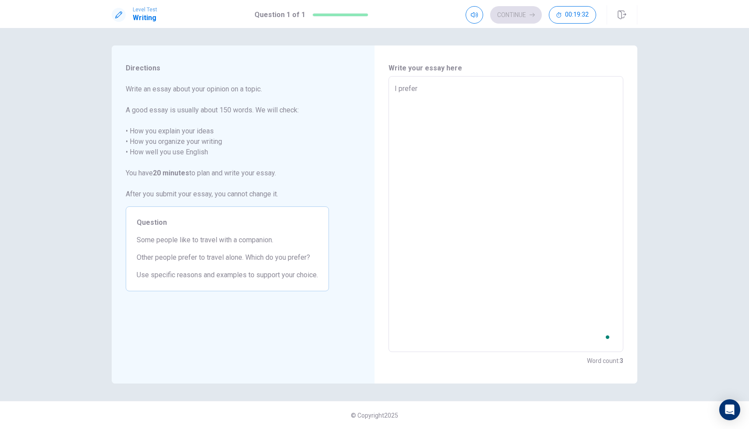
type textarea "x"
type textarea "I prefer"
type textarea "x"
type textarea "I prefe"
type textarea "x"
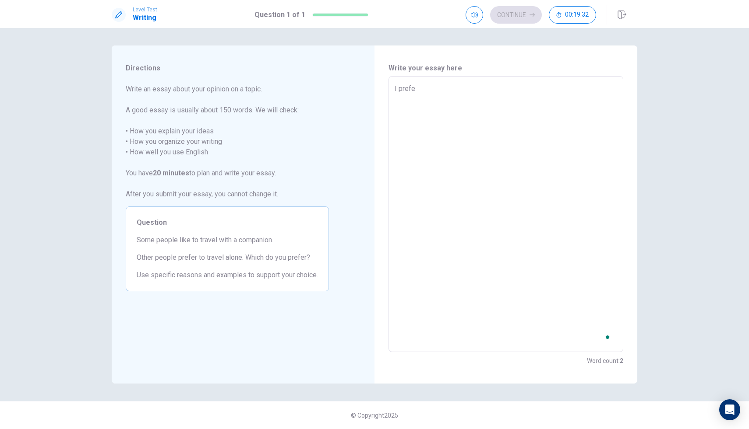
type textarea "I pref"
type textarea "x"
type textarea "I pre"
type textarea "x"
type textarea "I pr"
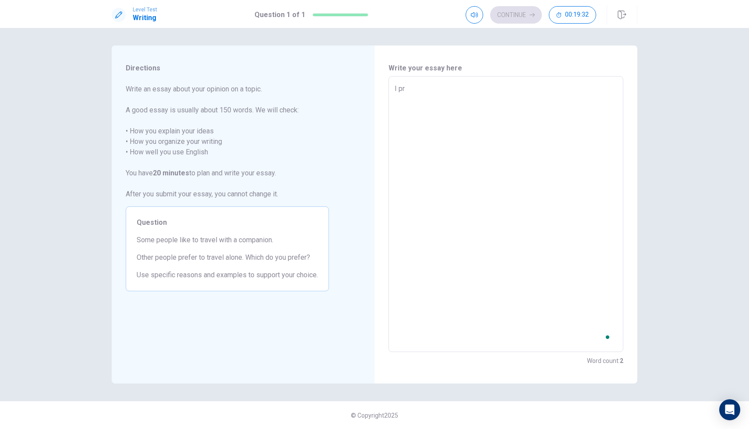
type textarea "x"
type textarea "I p"
type textarea "x"
type textarea "I"
type textarea "x"
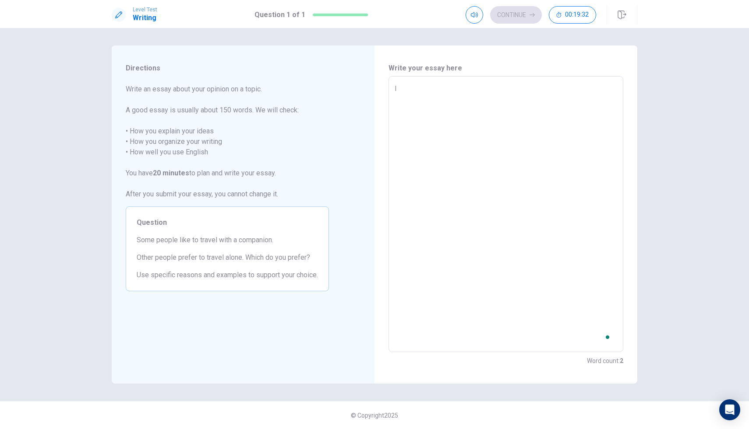
type textarea "I"
type textarea "x"
type textarea "w"
type textarea "x"
type textarea "wh"
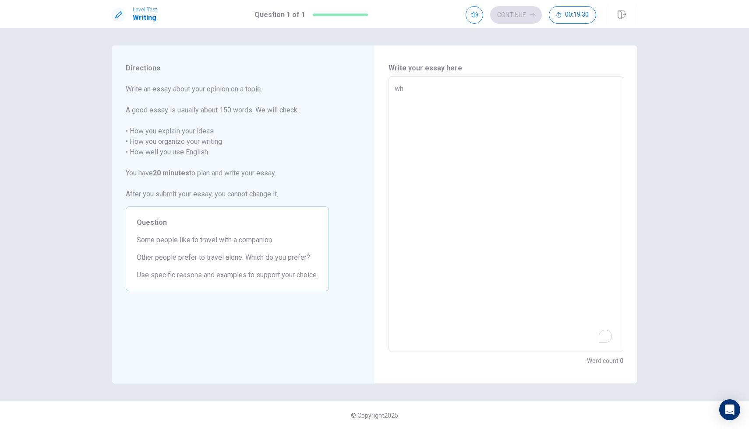
type textarea "x"
type textarea "whe"
type textarea "x"
type textarea "when"
type textarea "x"
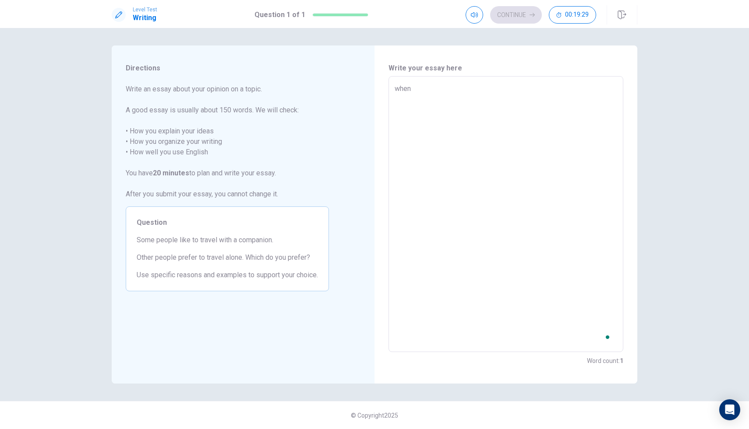
type textarea "when"
type textarea "x"
type textarea "when i"
type textarea "x"
type textarea "when"
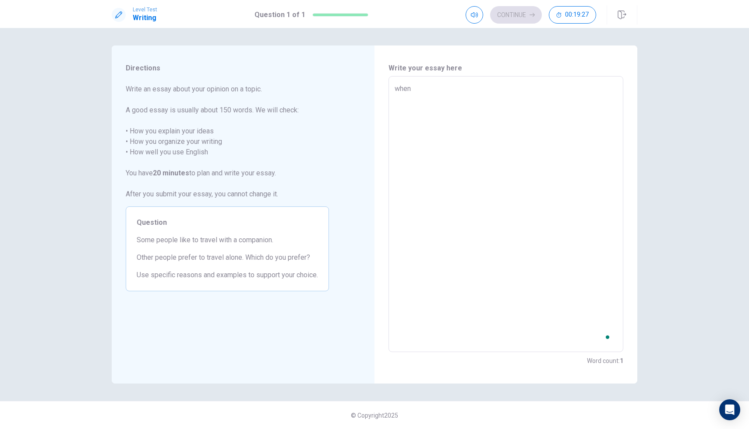
type textarea "x"
type textarea "when I"
type textarea "x"
type textarea "when I"
type textarea "x"
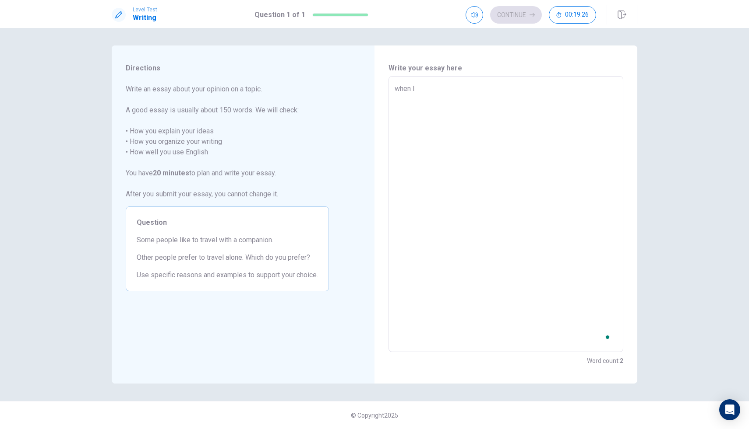
type textarea "when I a"
type textarea "x"
type textarea "when I am"
type textarea "x"
type textarea "when I am"
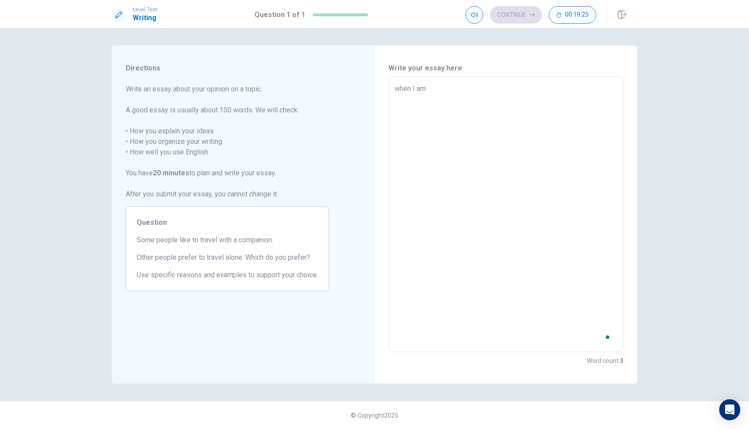
type textarea "x"
type textarea "when I am t"
type textarea "x"
type textarea "when I am tr"
type textarea "x"
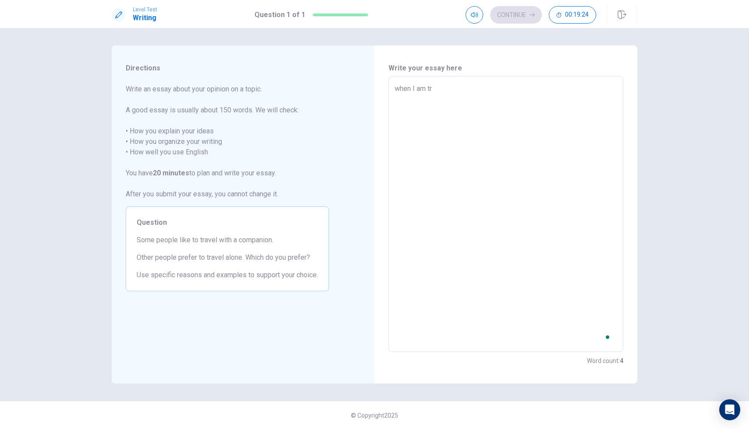
type textarea "when I am tra"
type textarea "x"
type textarea "when I am trav"
type textarea "x"
type textarea "when I am trave"
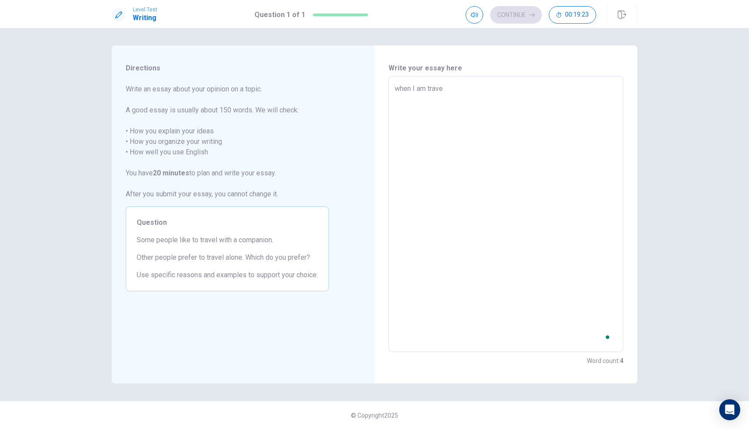
type textarea "x"
type textarea "when I am travel"
type textarea "x"
type textarea "when I am traveli"
type textarea "x"
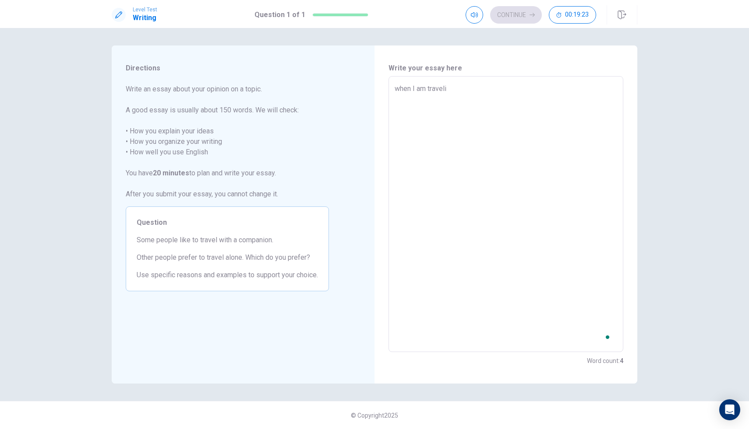
type textarea "when I am travelin"
type textarea "x"
type textarea "when I am traveling"
type textarea "x"
type textarea "when I am traveling"
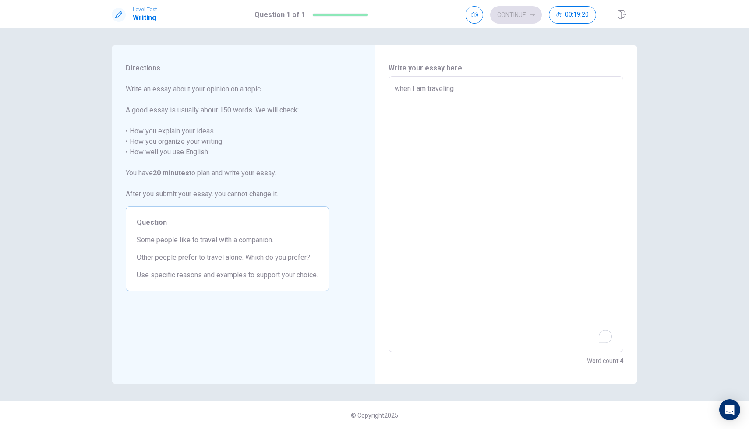
type textarea "x"
type textarea "when I am traveling a"
type textarea "x"
type textarea "when I am traveling ar"
type textarea "x"
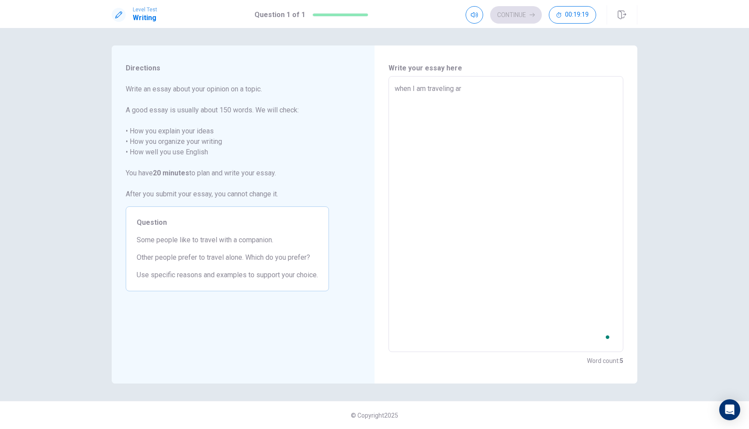
type textarea "when I am traveling aro"
type textarea "x"
type textarea "when I am traveling arou"
type textarea "x"
type textarea "when I am traveling aroun"
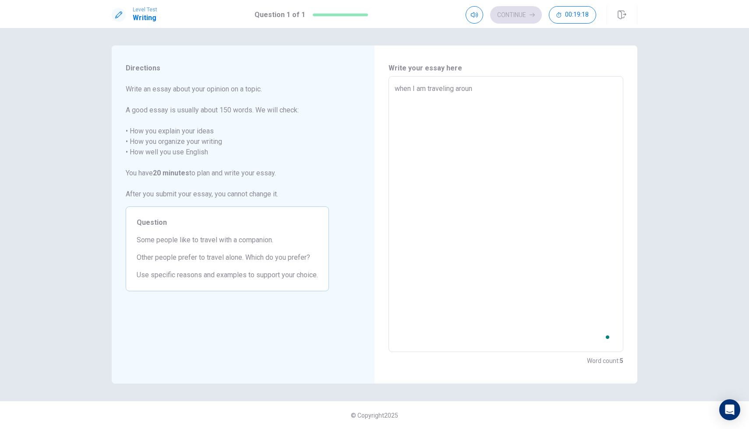
type textarea "x"
type textarea "when I am traveling arounf"
type textarea "x"
type textarea "when I am traveling aroun"
type textarea "x"
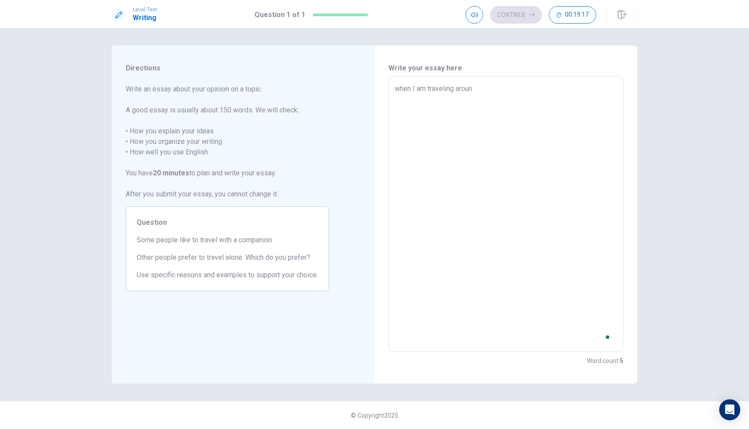
type textarea "when I am traveling around"
type textarea "x"
type textarea "when I am traveling around"
type textarea "x"
type textarea "when I am traveling around t"
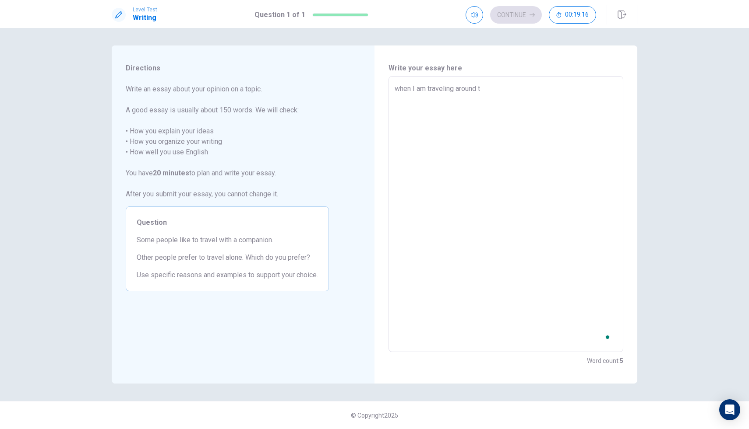
type textarea "x"
type textarea "when I am traveling around th"
type textarea "x"
type textarea "when I am traveling around the"
type textarea "x"
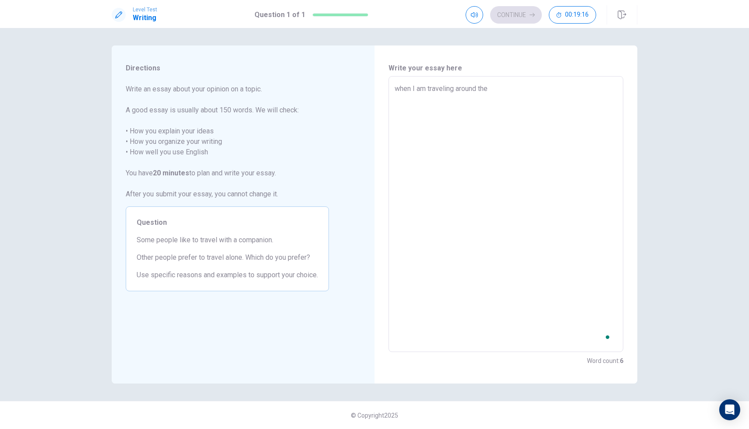
type textarea "when I am traveling around the"
type textarea "x"
type textarea "when I am traveling around the w"
type textarea "x"
type textarea "when I am traveling around the wo"
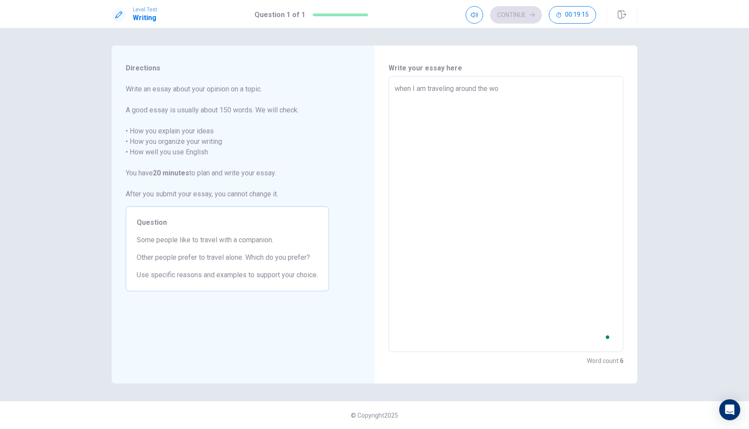
type textarea "x"
type textarea "when I am traveling around the wor"
type textarea "x"
type textarea "when I am traveling around the worl"
type textarea "x"
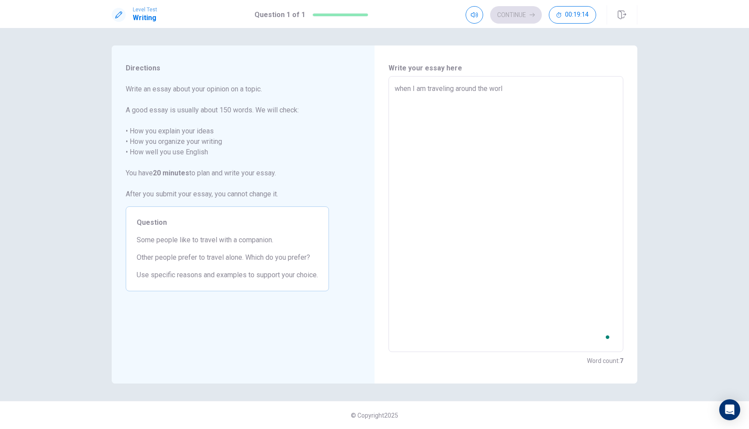
type textarea "when I am traveling around the world"
type textarea "x"
type textarea "when I am traveling around the world,"
type textarea "x"
type textarea "when I am traveling around the world,"
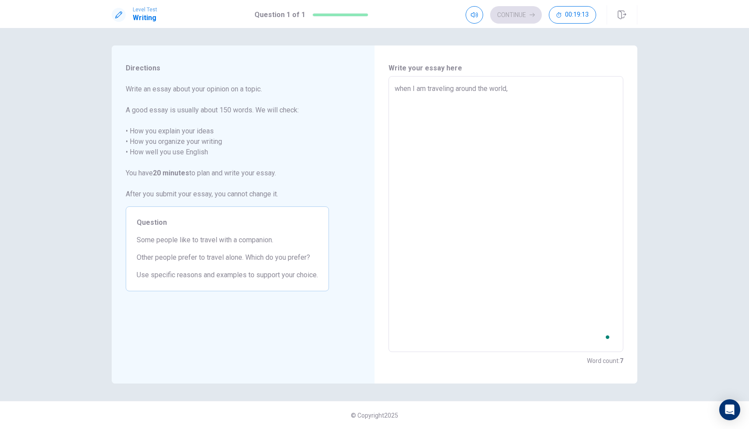
type textarea "x"
type textarea "when I am traveling around the world, I"
type textarea "x"
type textarea "when I am traveling around the world, I"
type textarea "x"
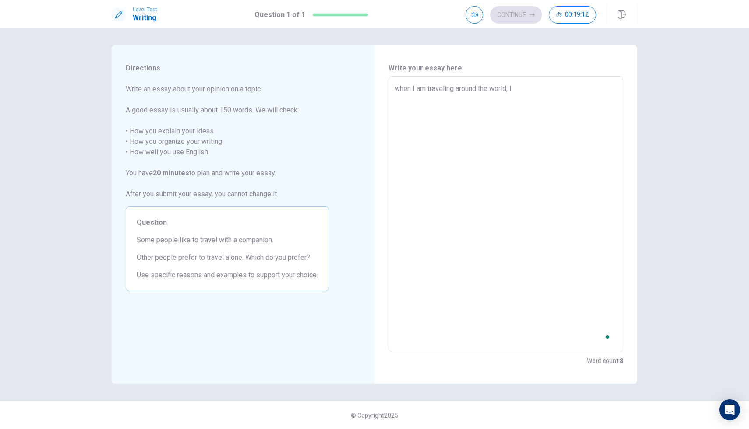
type textarea "when I am traveling around the world, I w"
type textarea "x"
type textarea "when I am traveling around the world, I wo"
type textarea "x"
type textarea "when I am traveling around the world, I wou"
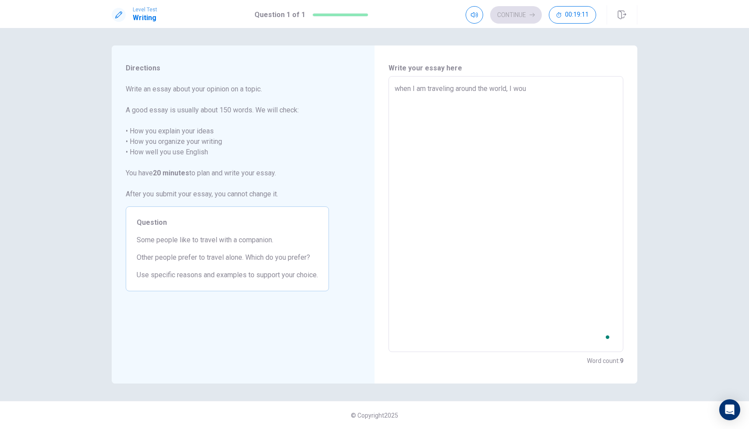
type textarea "x"
type textarea "when I am traveling around the world, I woul"
type textarea "x"
type textarea "when I am traveling around the world, I would"
type textarea "x"
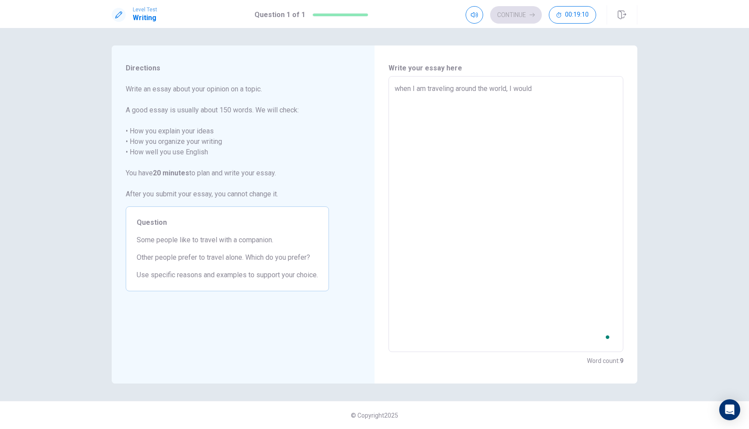
type textarea "when I am traveling around the world, I would"
type textarea "x"
type textarea "when I am traveling around the world, I would p"
type textarea "x"
type textarea "when I am traveling around the world, I would pr"
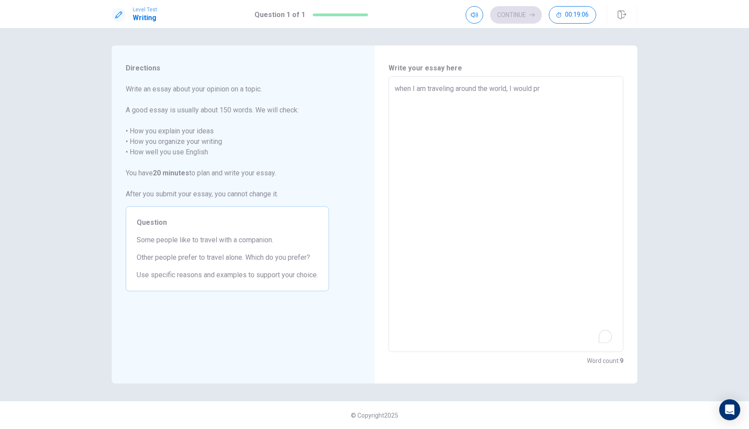
type textarea "x"
type textarea "when I am traveling around the world, I would pre"
type textarea "x"
type textarea "when I am traveling around the world, I would pref"
type textarea "x"
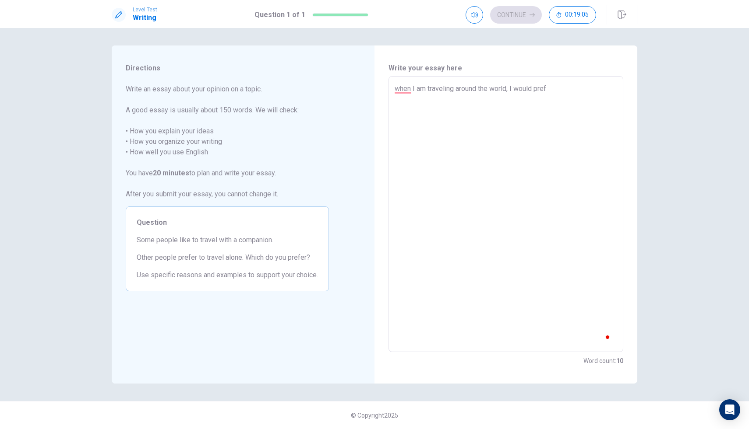
type textarea "when I am traveling around the world, I would prefe"
type textarea "x"
type textarea "when I am traveling around the world, I would prefer"
click at [400, 91] on textarea "when I am traveling around the world, I would prefer" at bounding box center [505, 215] width 222 height 262
type textarea "x"
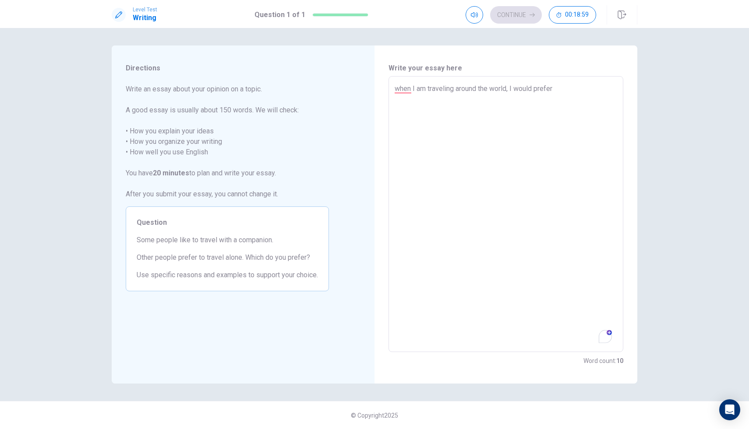
type textarea "hen I am traveling around the world, I would prefer"
type textarea "x"
type textarea "When I am traveling around the world, I would prefer"
click at [577, 84] on textarea "When I am traveling around the world, I would prefer" at bounding box center [505, 215] width 222 height 262
click at [570, 88] on textarea "When I am traveling around the world, I would prefer" at bounding box center [505, 215] width 222 height 262
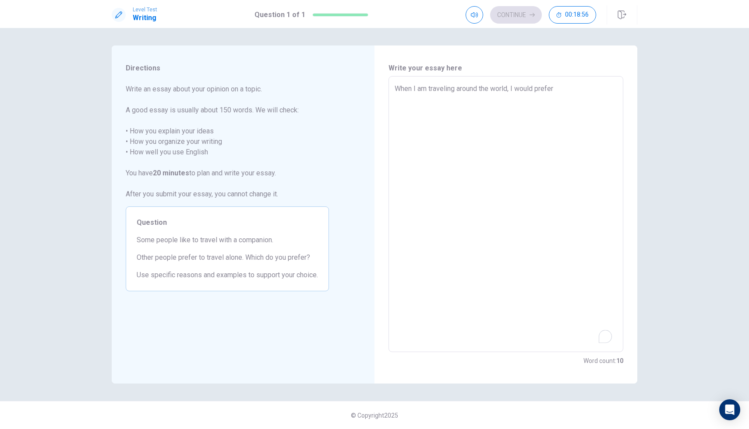
type textarea "x"
type textarea "When I am traveling around the world, I would prefer"
type textarea "x"
type textarea "When I am traveling around the world, I would prefer t"
type textarea "x"
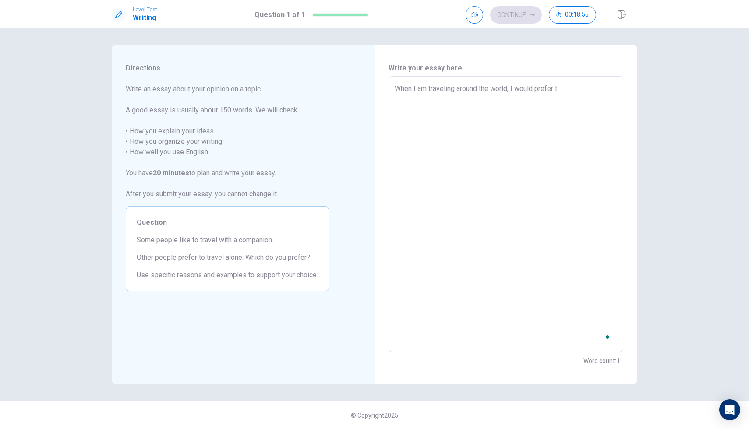
type textarea "When I am traveling around the world, I would prefer to"
type textarea "x"
type textarea "When I am traveling around the world, I would prefer to"
type textarea "x"
type textarea "When I am traveling around the world, I would prefer to t"
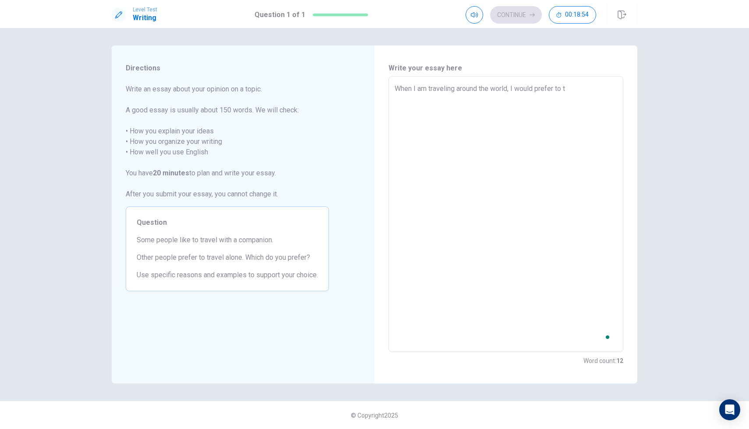
type textarea "x"
type textarea "When I am traveling around the world, I would prefer to tr"
type textarea "x"
type textarea "When I am traveling around the world, I would prefer to tra"
type textarea "x"
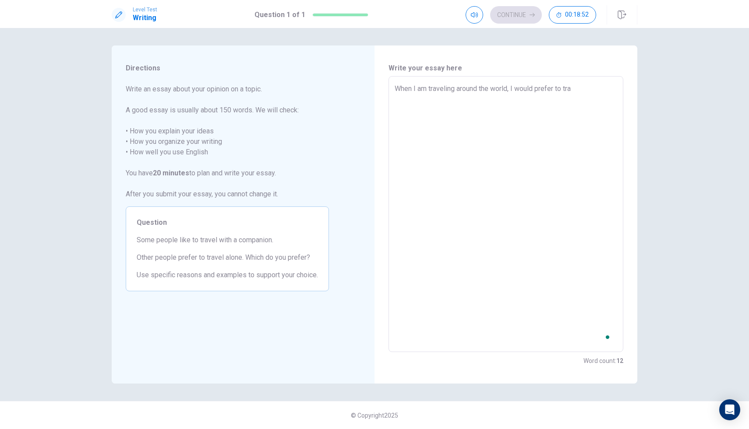
type textarea "When I am traveling around the world, I would prefer to trav"
type textarea "x"
type textarea "When I am traveling around the world, I would prefer to trave"
type textarea "x"
type textarea "When I am traveling around the world, I would prefer to travel"
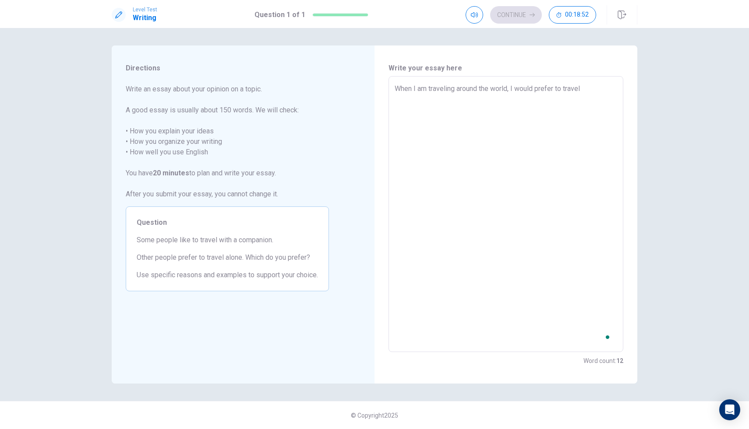
type textarea "x"
type textarea "When I am traveling around the world, I would prefer to travel"
type textarea "x"
type textarea "When I am traveling around the world, I would prefer to travel w"
type textarea "x"
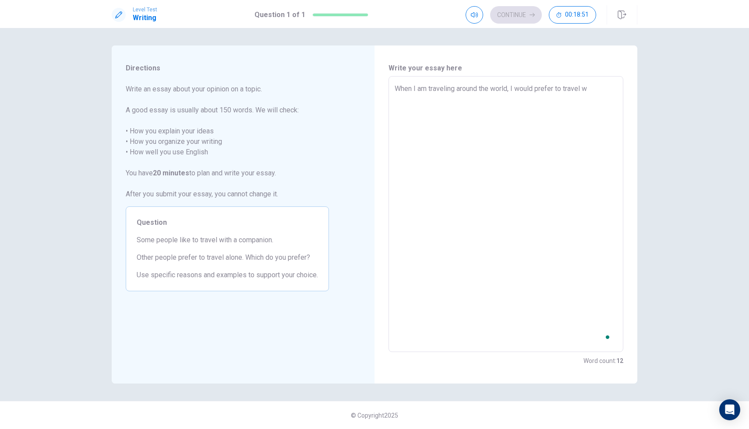
type textarea "When I am traveling around the world, I would prefer to travel wi"
type textarea "x"
type textarea "When I am traveling around the world, I would prefer to travel wit"
type textarea "x"
type textarea "When I am traveling around the world, I would prefer to travel with"
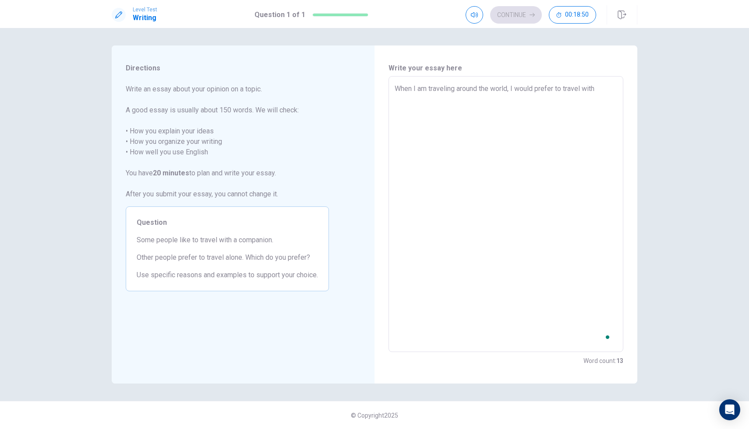
type textarea "x"
type textarea "When I am traveling around the world, I would prefer to travel with"
type textarea "x"
type textarea "When I am traveling around the world, I would prefer to travel with a"
type textarea "x"
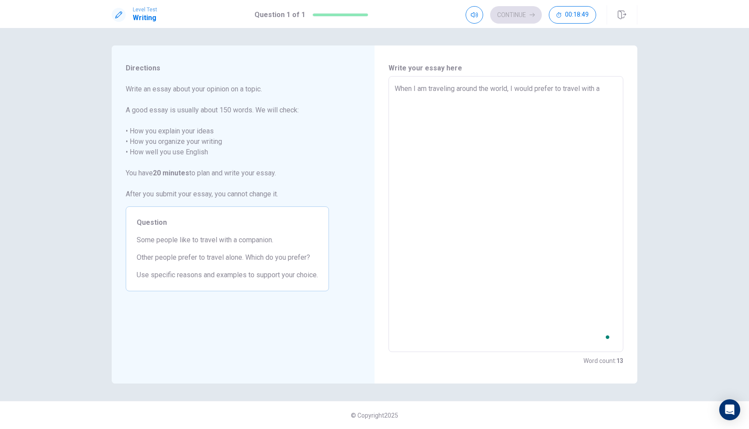
type textarea "When I am traveling around the world, I would prefer to travel with a"
type textarea "x"
type textarea "When I am traveling around the world, I would prefer to travel with a c"
type textarea "x"
click at [393, 88] on div "When I am traveling around the world, I would prefer to travel with a companion…" at bounding box center [505, 214] width 235 height 276
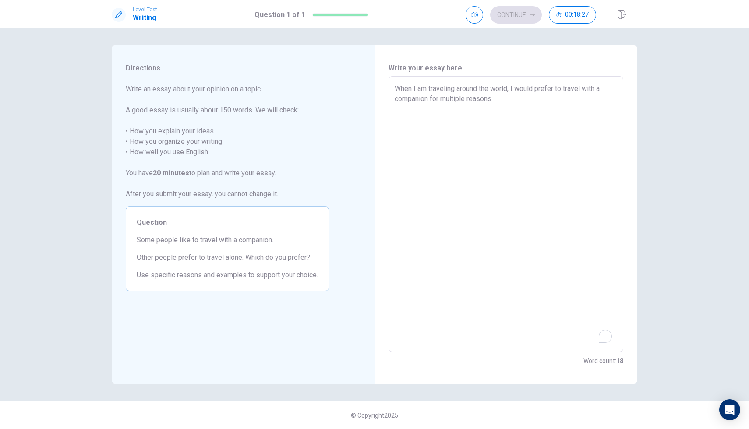
click at [395, 88] on textarea "When I am traveling around the world, I would prefer to travel with a companion…" at bounding box center [505, 215] width 222 height 262
click at [515, 99] on textarea "When I am traveling around the world, I would prefer to travel with a companion…" at bounding box center [505, 215] width 222 height 262
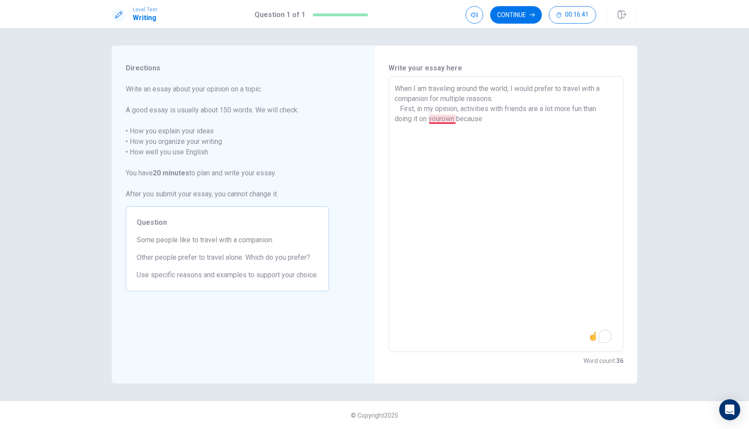
click at [443, 115] on textarea "When I am traveling around the world, I would prefer to travel with a companion…" at bounding box center [505, 215] width 222 height 262
click at [505, 121] on textarea "When I am traveling around the world, I would prefer to travel with a companion…" at bounding box center [505, 215] width 222 height 262
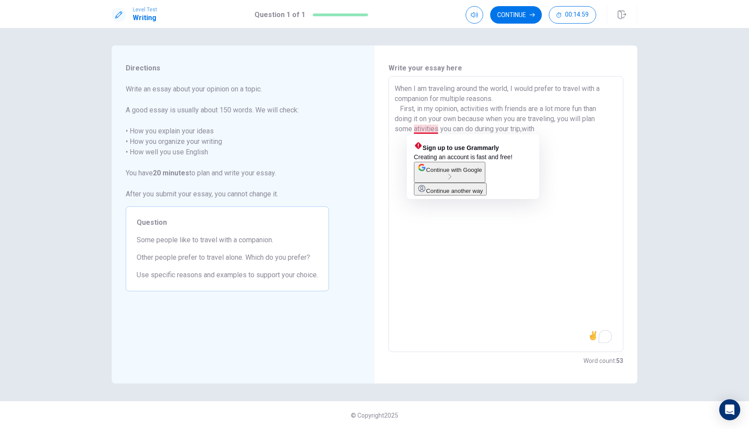
click at [421, 128] on textarea "When I am traveling around the world, I would prefer to travel with a companion…" at bounding box center [505, 215] width 222 height 262
click at [417, 130] on textarea "When I am traveling around the world, I would prefer to travel with a companion…" at bounding box center [505, 215] width 222 height 262
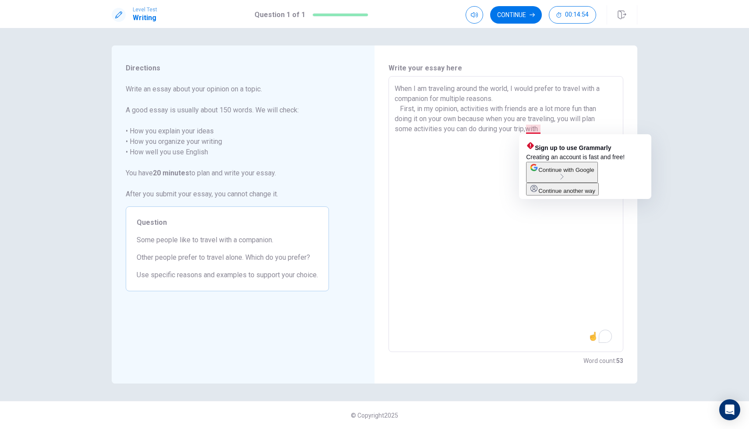
click at [531, 129] on textarea "When I am traveling around the world, I would prefer to travel with a companion…" at bounding box center [505, 215] width 222 height 262
click at [528, 129] on textarea "When I am traveling around the world, I would prefer to travel with a companion…" at bounding box center [505, 215] width 222 height 262
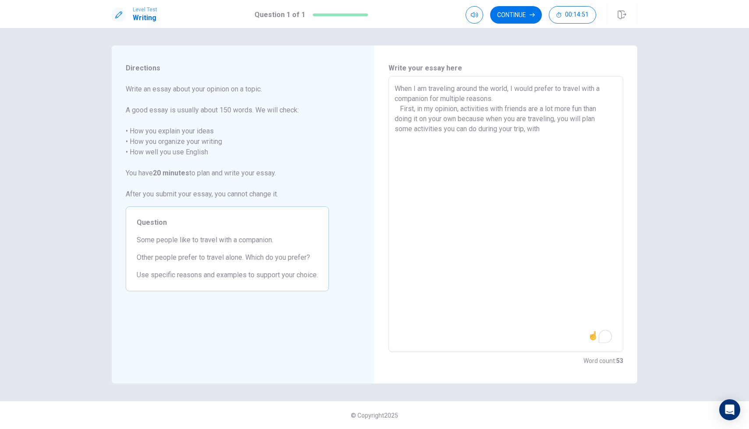
click at [550, 129] on textarea "When I am traveling around the world, I would prefer to travel with a companion…" at bounding box center [505, 215] width 222 height 262
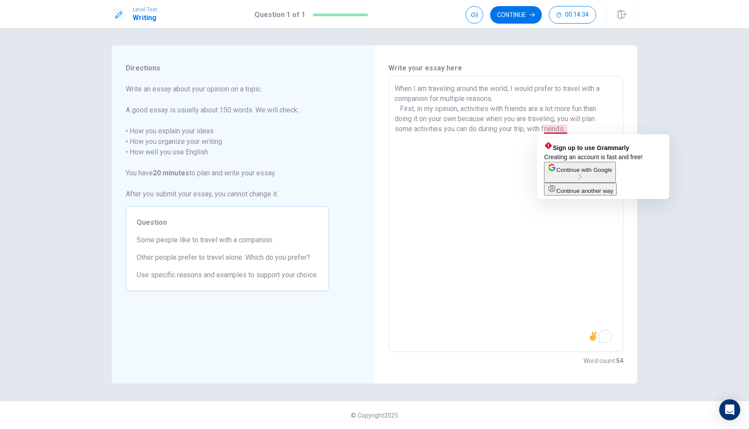
click at [549, 129] on textarea "When I am traveling around the world, I would prefer to travel with a companion…" at bounding box center [505, 215] width 222 height 262
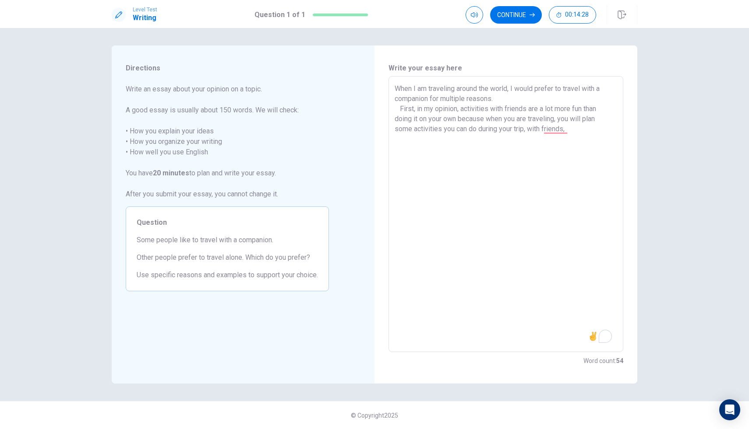
click at [572, 130] on textarea "When I am traveling around the world, I would prefer to travel with a companion…" at bounding box center [505, 215] width 222 height 262
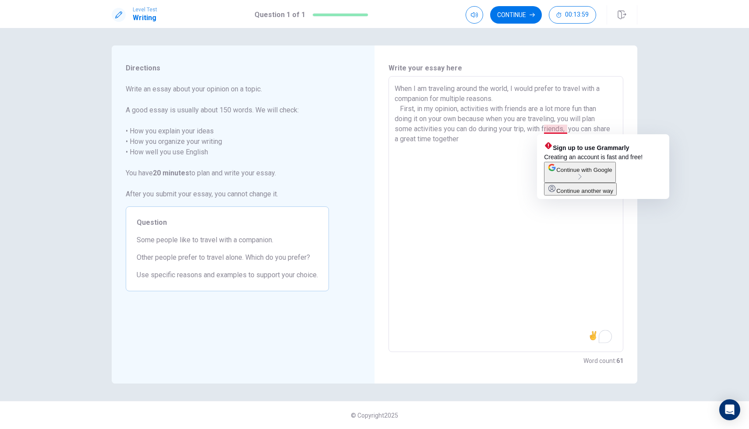
click at [565, 133] on textarea "When I am traveling around the world, I would prefer to travel with a companion…" at bounding box center [505, 215] width 222 height 262
click at [544, 127] on textarea "When I am traveling around the world, I would prefer to travel with a companion…" at bounding box center [505, 215] width 222 height 262
click at [542, 130] on textarea "When I am traveling around the world, I would prefer to travel with a companion…" at bounding box center [505, 215] width 222 height 262
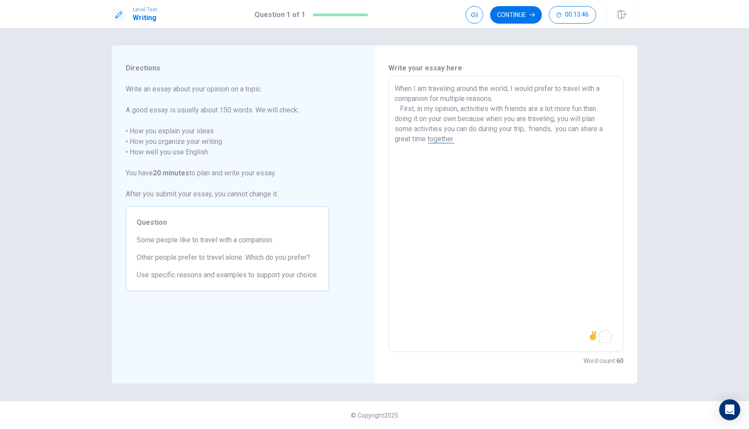
click at [552, 128] on textarea "When I am traveling around the world, I would prefer to travel with a companion…" at bounding box center [505, 215] width 222 height 262
click at [529, 129] on textarea "When I am traveling around the world, I would prefer to travel with a companion…" at bounding box center [505, 215] width 222 height 262
click at [527, 132] on textarea "When I am traveling around the world, I would prefer to travel with a companion…" at bounding box center [505, 215] width 222 height 262
click at [439, 145] on textarea "When I am traveling around the world, I would prefer to travel with a companion…" at bounding box center [505, 215] width 222 height 262
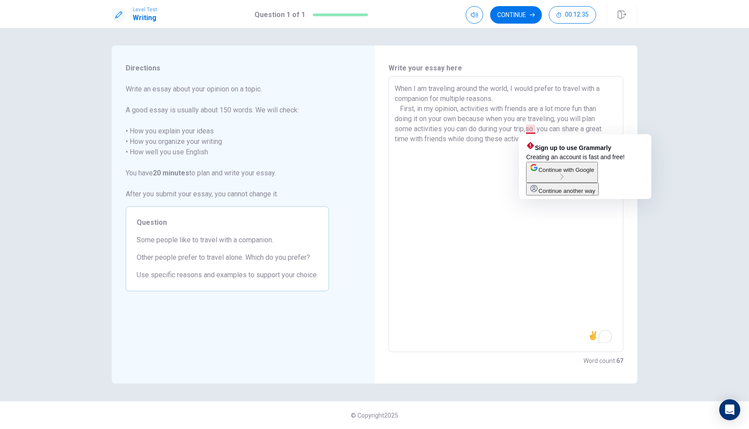
click at [530, 131] on textarea "When I am traveling around the world, I would prefer to travel with a companion…" at bounding box center [505, 215] width 222 height 262
click at [528, 131] on textarea "When I am traveling around the world, I would prefer to travel with a companion…" at bounding box center [505, 215] width 222 height 262
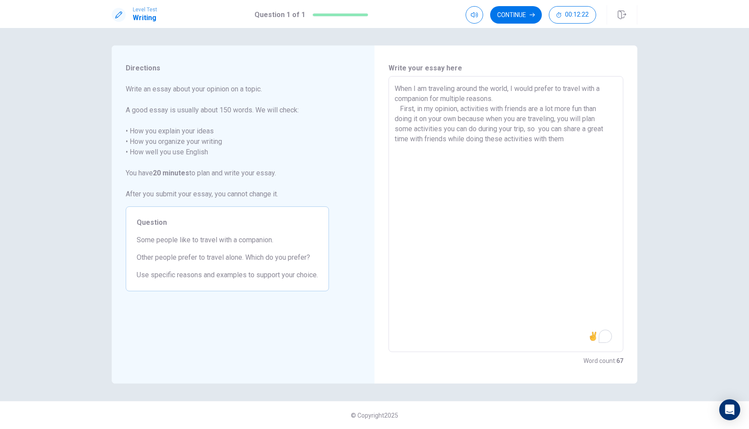
click at [573, 139] on textarea "When I am traveling around the world, I would prefer to travel with a companion…" at bounding box center [505, 215] width 222 height 262
click at [486, 121] on textarea "When I am traveling around the world, I would prefer to travel with a companion…" at bounding box center [505, 215] width 222 height 262
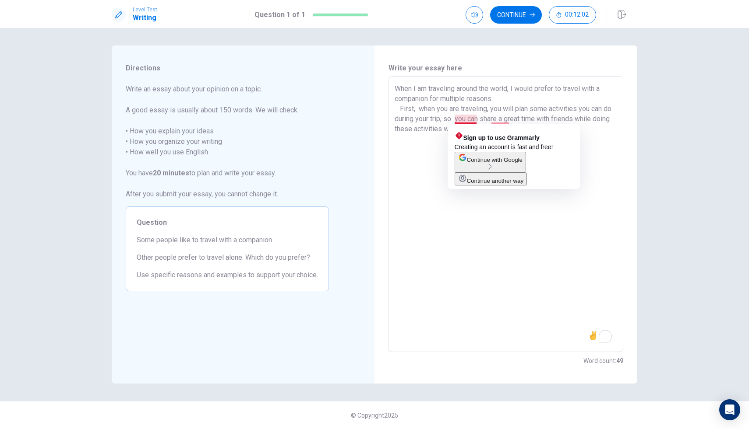
click at [465, 122] on textarea "When I am traveling around the world, I would prefer to travel with a companion…" at bounding box center [505, 215] width 222 height 262
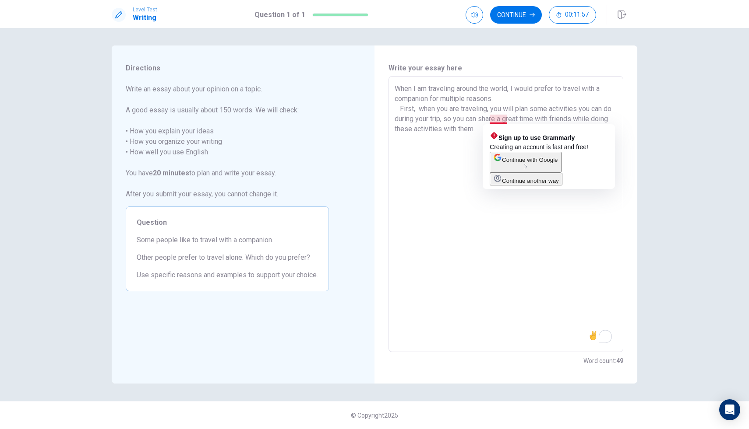
click at [499, 120] on textarea "When I am traveling around the world, I would prefer to travel with a companion…" at bounding box center [505, 215] width 222 height 262
click at [510, 120] on textarea "When I am traveling around the world, I would prefer to travel with a companion…" at bounding box center [505, 215] width 222 height 262
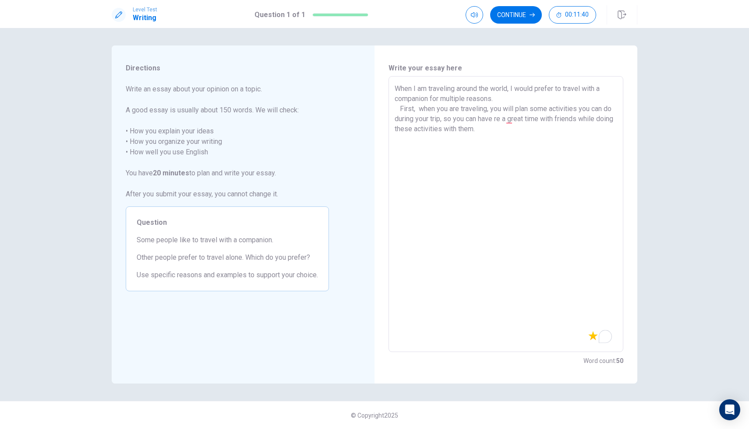
click at [512, 119] on textarea "When I am traveling around the world, I would prefer to travel with a companion…" at bounding box center [505, 215] width 222 height 262
click at [497, 130] on textarea "When I am traveling around the world, I would prefer to travel with a companion…" at bounding box center [505, 215] width 222 height 262
click at [474, 123] on textarea "When I am traveling around the world, I would prefer to travel with a companion…" at bounding box center [505, 215] width 222 height 262
click at [475, 123] on textarea "When I am traveling around the world, I would prefer to travel with a companion…" at bounding box center [505, 215] width 222 height 262
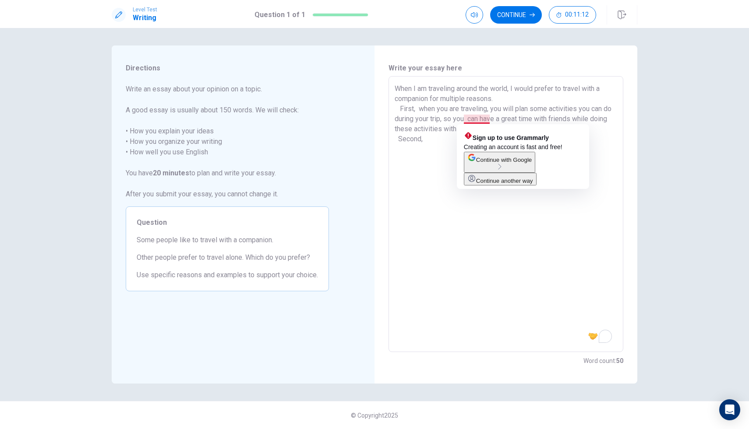
click at [477, 120] on textarea "When I am traveling around the world, I would prefer to travel with a companion…" at bounding box center [505, 215] width 222 height 262
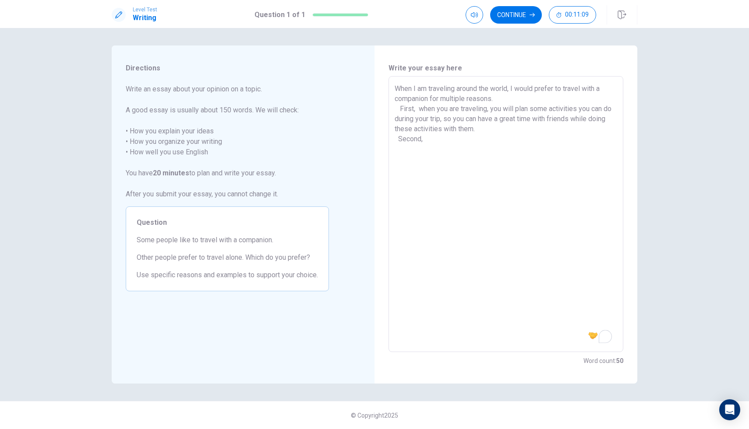
click at [490, 174] on textarea "When I am traveling around the world, I would prefer to travel with a companion…" at bounding box center [505, 215] width 222 height 262
click at [598, 139] on textarea "When I am traveling around the world, I would prefer to travel with a companion…" at bounding box center [505, 215] width 222 height 262
click at [615, 142] on textarea "When I am traveling around the world, I would prefer to travel with a companion…" at bounding box center [505, 215] width 222 height 262
click at [517, 149] on textarea "When I am traveling around the world, I would prefer to travel with a companion…" at bounding box center [505, 215] width 222 height 262
click at [481, 149] on textarea "When I am traveling around the world, I would prefer to travel with a companion…" at bounding box center [505, 215] width 222 height 262
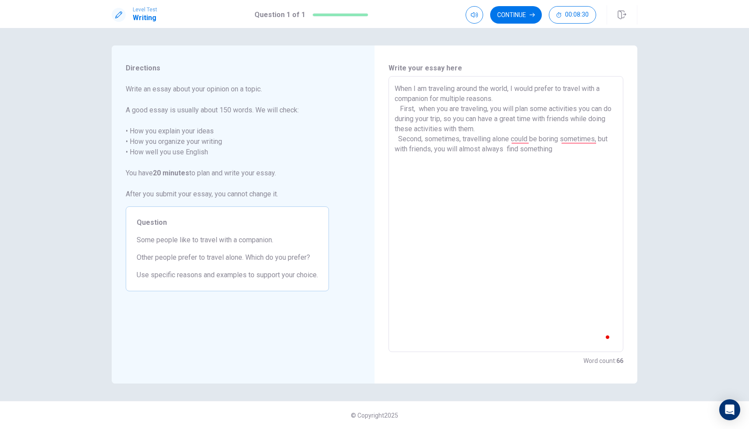
click at [575, 151] on textarea "When I am traveling around the world, I would prefer to travel with a companion…" at bounding box center [505, 215] width 222 height 262
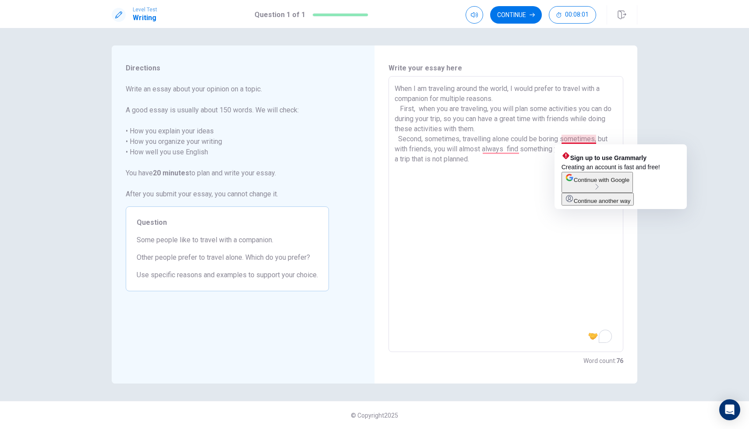
click at [595, 141] on textarea "When I am traveling around the world, I would prefer to travel with a companion…" at bounding box center [505, 215] width 222 height 262
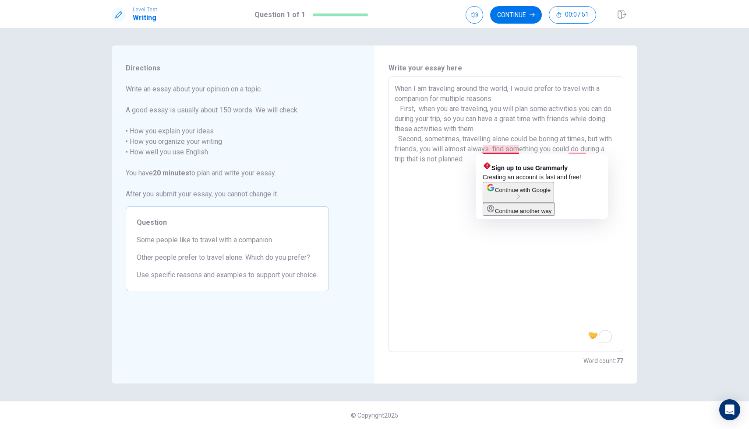
click at [507, 151] on textarea "When I am traveling around the world, I would prefer to travel with a companion…" at bounding box center [505, 215] width 222 height 262
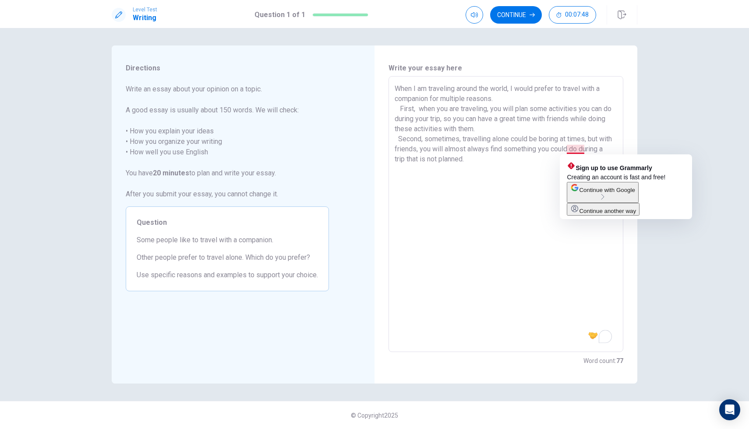
click at [586, 151] on textarea "When I am traveling around the world, I would prefer to travel with a companion…" at bounding box center [505, 215] width 222 height 262
click at [585, 151] on textarea "When I am traveling around the world, I would prefer to travel with a companion…" at bounding box center [505, 215] width 222 height 262
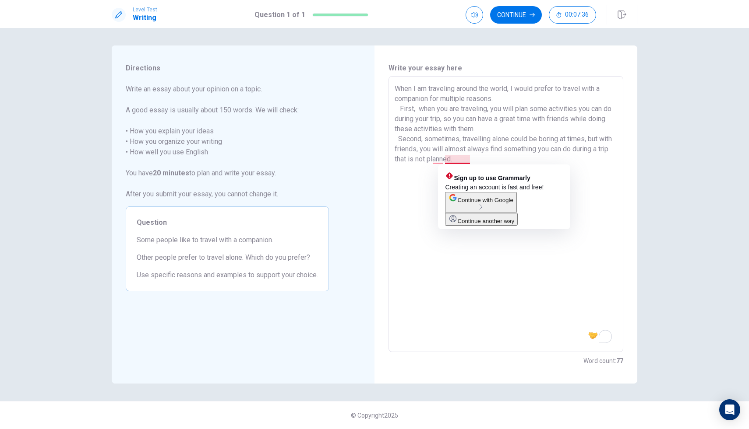
click at [445, 160] on textarea "When I am traveling around the world, I would prefer to travel with a companion…" at bounding box center [505, 215] width 222 height 262
click at [474, 162] on textarea "When I am traveling around the world, I would prefer to travel with a companion…" at bounding box center [505, 215] width 222 height 262
click at [461, 160] on textarea "When I am traveling around the world, I would prefer to travel with a companion…" at bounding box center [505, 215] width 222 height 262
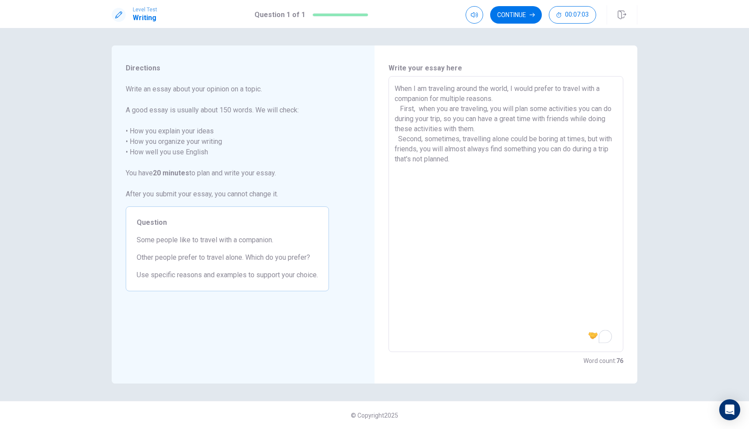
click at [482, 168] on textarea "When I am traveling around the world, I would prefer to travel with a companion…" at bounding box center [505, 215] width 222 height 262
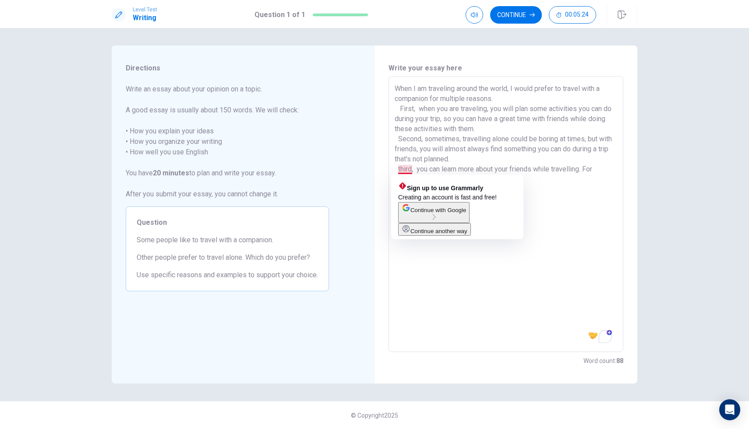
click at [411, 168] on textarea "When I am traveling around the world, I would prefer to travel with a companion…" at bounding box center [505, 215] width 222 height 262
click at [419, 170] on textarea "When I am traveling around the world, I would prefer to travel with a companion…" at bounding box center [505, 215] width 222 height 262
click at [418, 169] on textarea "When I am traveling around the world, I would prefer to travel with a companion…" at bounding box center [505, 215] width 222 height 262
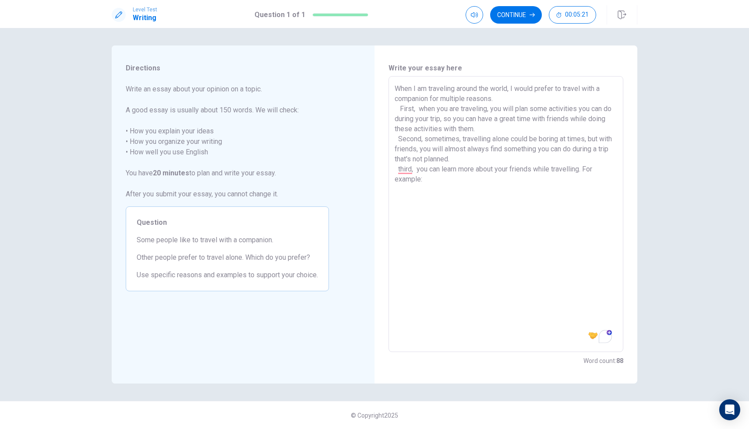
click at [423, 177] on textarea "When I am traveling around the world, I would prefer to travel with a companion…" at bounding box center [505, 215] width 222 height 262
click at [505, 179] on textarea "When I am traveling around the world, I would prefer to travel with a companion…" at bounding box center [505, 215] width 222 height 262
click at [519, 178] on textarea "When I am traveling around the world, I would prefer to travel with a companion…" at bounding box center [505, 215] width 222 height 262
click at [499, 180] on textarea "When I am traveling around the world, I would prefer to travel with a companion…" at bounding box center [505, 215] width 222 height 262
click at [501, 182] on textarea "When I am traveling around the world, I would prefer to travel with a companion…" at bounding box center [505, 215] width 222 height 262
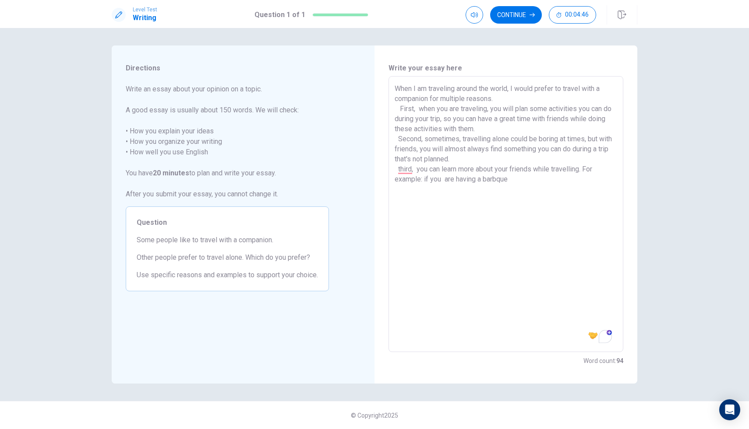
click at [499, 180] on textarea "When I am traveling around the world, I would prefer to travel with a companion…" at bounding box center [505, 215] width 222 height 262
click at [520, 183] on textarea "When I am traveling around the world, I would prefer to travel with a companion…" at bounding box center [505, 215] width 222 height 262
click at [556, 183] on textarea "When I am traveling around the world, I would prefer to travel with a companion…" at bounding box center [505, 215] width 222 height 262
click at [508, 176] on textarea "When I am traveling around the world, I would prefer to travel with a companion…" at bounding box center [505, 215] width 222 height 262
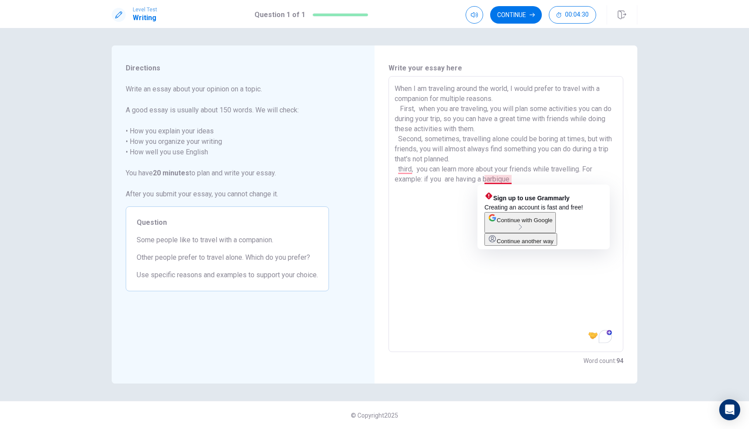
click at [500, 179] on textarea "When I am traveling around the world, I would prefer to travel with a companion…" at bounding box center [505, 215] width 222 height 262
click at [521, 179] on textarea "When I am traveling around the world, I would prefer to travel with a companion…" at bounding box center [505, 215] width 222 height 262
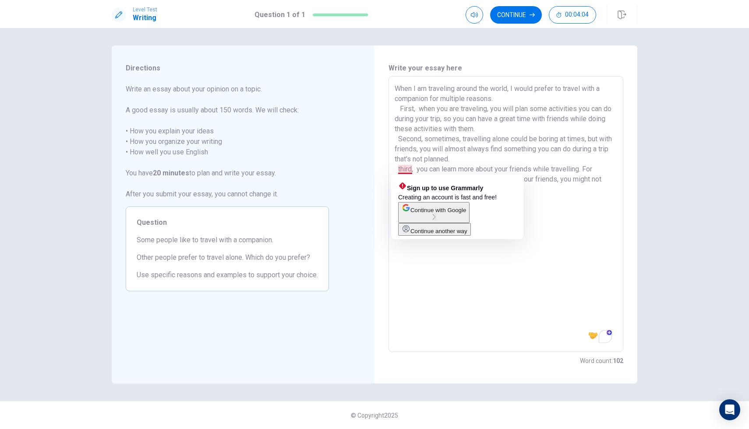
click at [411, 170] on textarea "When I am traveling around the world, I would prefer to travel with a companion…" at bounding box center [505, 215] width 222 height 262
click at [401, 170] on textarea "When I am traveling around the world, I would prefer to travel with a companion…" at bounding box center [505, 215] width 222 height 262
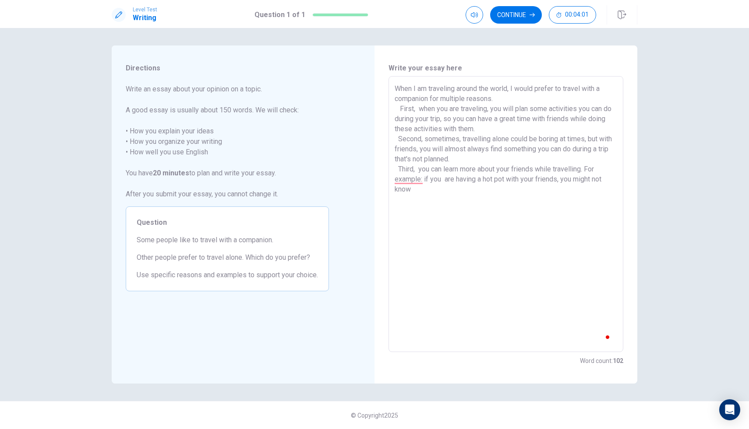
click at [424, 196] on textarea "When I am traveling around the world, I would prefer to travel with a companion…" at bounding box center [505, 215] width 222 height 262
click at [420, 183] on textarea "When I am traveling around the world, I would prefer to travel with a companion…" at bounding box center [505, 215] width 222 height 262
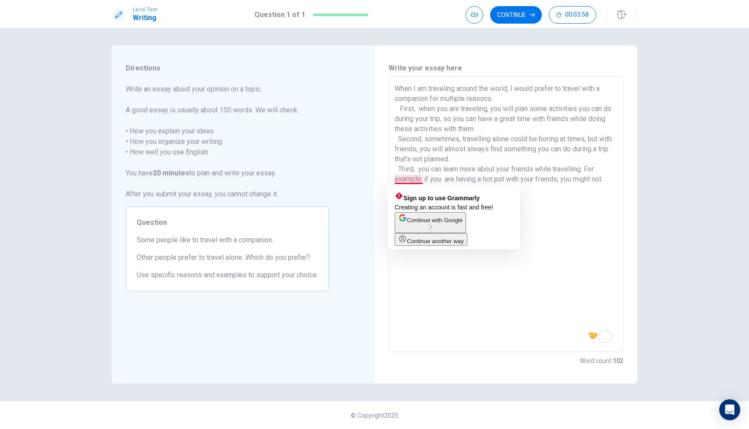
click at [520, 177] on textarea "When I am traveling around the world, I would prefer to travel with a companion…" at bounding box center [505, 215] width 222 height 262
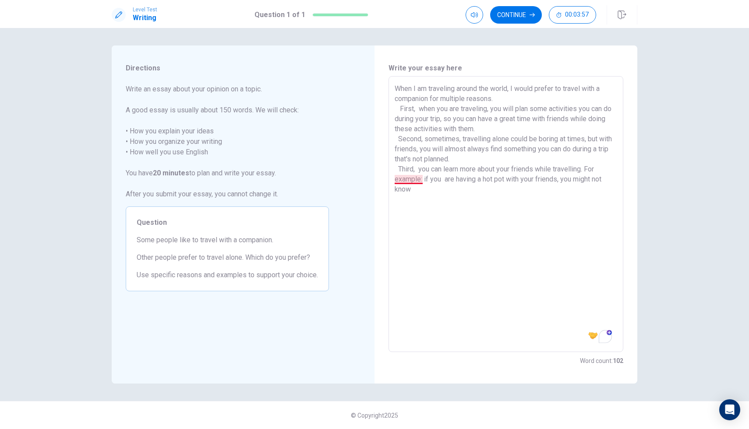
click at [422, 180] on textarea "When I am traveling around the world, I would prefer to travel with a companion…" at bounding box center [505, 215] width 222 height 262
click at [422, 193] on textarea "When I am traveling around the world, I would prefer to travel with a companion…" at bounding box center [505, 215] width 222 height 262
click at [454, 192] on textarea "When I am traveling around the world, I would prefer to travel with a companion…" at bounding box center [505, 215] width 222 height 262
click at [473, 191] on textarea "When I am traveling around the world, I would prefer to travel with a companion…" at bounding box center [505, 215] width 222 height 262
click at [454, 190] on textarea "When I am traveling around the world, I would prefer to travel with a companion…" at bounding box center [505, 215] width 222 height 262
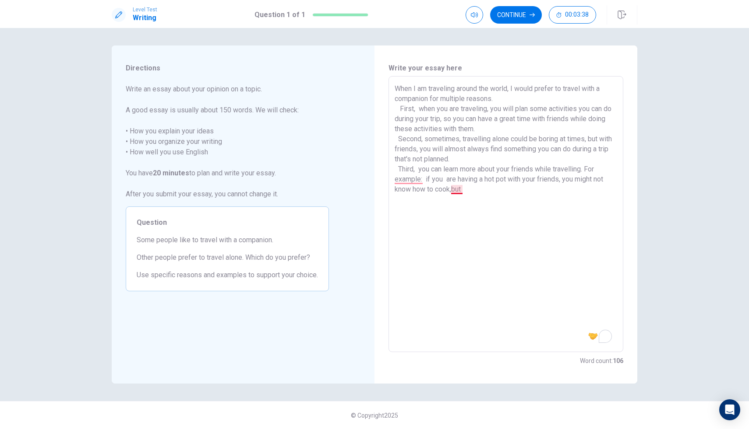
click at [452, 189] on textarea "When I am traveling around the world, I would prefer to travel with a companion…" at bounding box center [505, 215] width 222 height 262
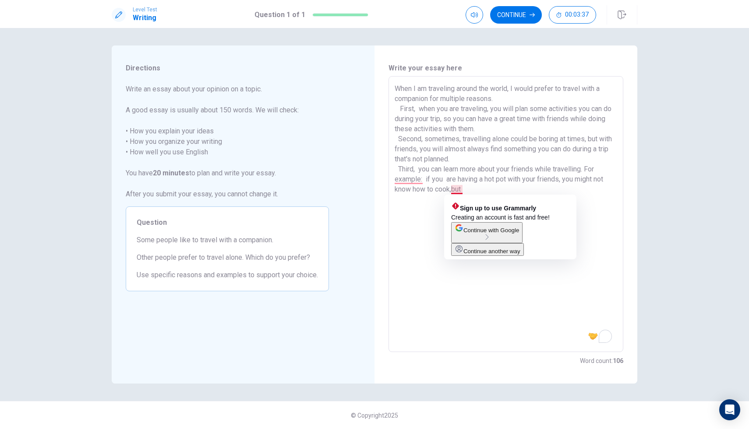
click at [473, 189] on textarea "When I am traveling around the world, I would prefer to travel with a companion…" at bounding box center [505, 215] width 222 height 262
click at [453, 189] on textarea "When I am traveling around the world, I would prefer to travel with a companion…" at bounding box center [505, 215] width 222 height 262
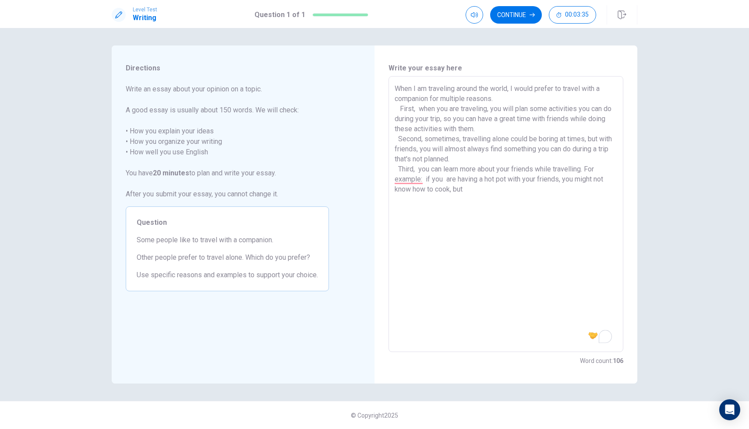
click at [478, 190] on textarea "When I am traveling around the world, I would prefer to travel with a companion…" at bounding box center [505, 215] width 222 height 262
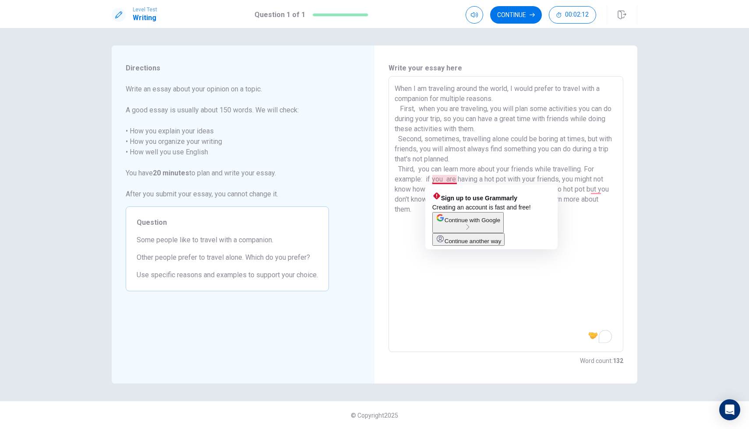
click at [447, 176] on textarea "When I am traveling around the world, I would prefer to travel with a companion…" at bounding box center [505, 215] width 222 height 262
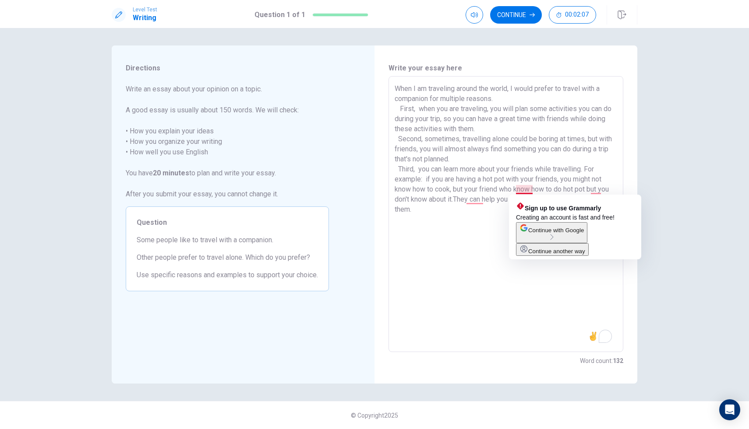
click at [533, 191] on textarea "When I am traveling around the world, I would prefer to travel with a companion…" at bounding box center [505, 215] width 222 height 262
click at [532, 191] on textarea "When I am traveling around the world, I would prefer to travel with a companion…" at bounding box center [505, 215] width 222 height 262
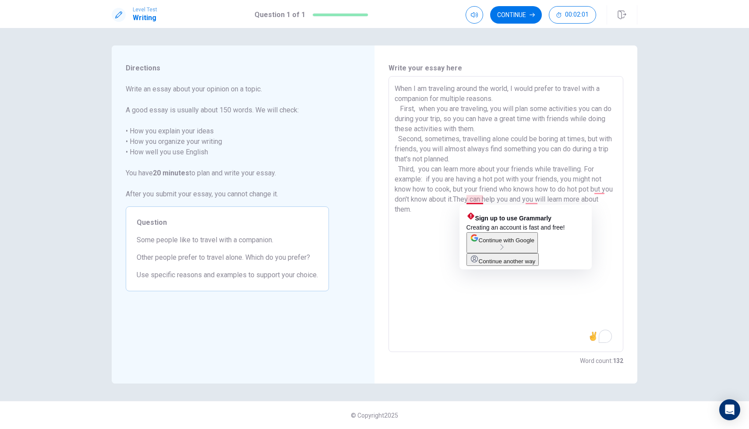
click at [482, 200] on textarea "When I am traveling around the world, I would prefer to travel with a companion…" at bounding box center [505, 215] width 222 height 262
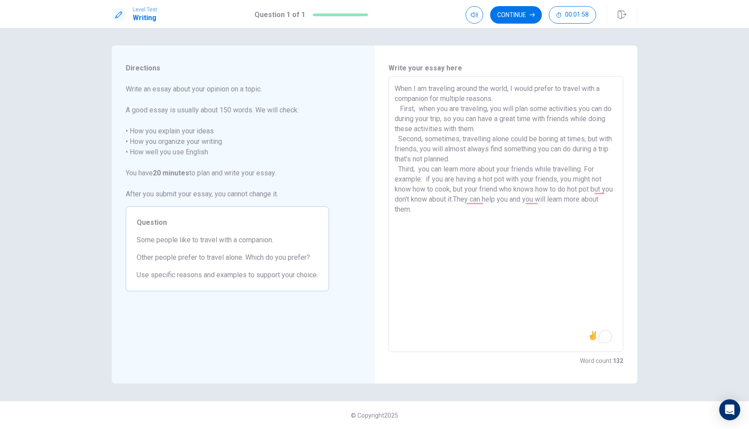
click at [437, 211] on textarea "When I am traveling around the world, I would prefer to travel with a companion…" at bounding box center [505, 215] width 222 height 262
click at [470, 200] on textarea "When I am traveling around the world, I would prefer to travel with a companion…" at bounding box center [505, 215] width 222 height 262
click at [486, 231] on textarea "When I am traveling around the world, I would prefer to travel with a companion…" at bounding box center [505, 215] width 222 height 262
click at [496, 231] on textarea "When I am traveling around the world, I would prefer to travel with a companion…" at bounding box center [505, 215] width 222 height 262
click at [561, 229] on textarea "When I am traveling around the world, I would prefer to travel with a companion…" at bounding box center [505, 215] width 222 height 262
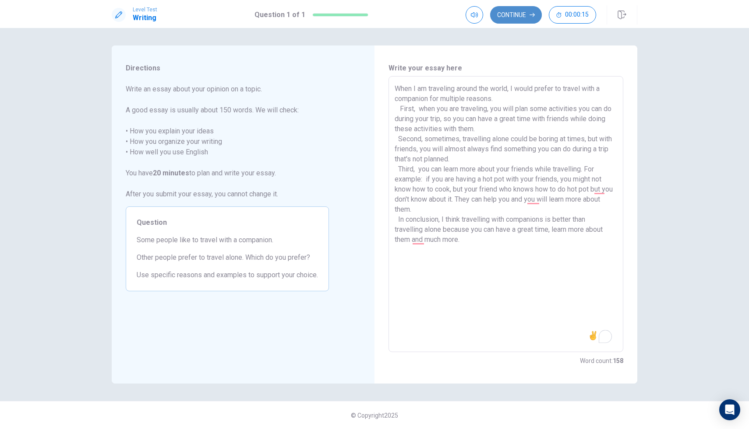
click at [520, 20] on button "Continue" at bounding box center [516, 15] width 52 height 18
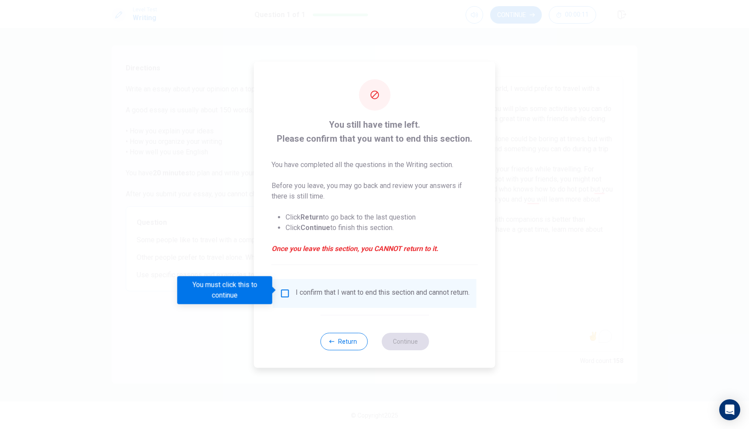
click at [540, 288] on div at bounding box center [374, 214] width 749 height 429
click at [356, 341] on button "Return" at bounding box center [343, 342] width 47 height 18
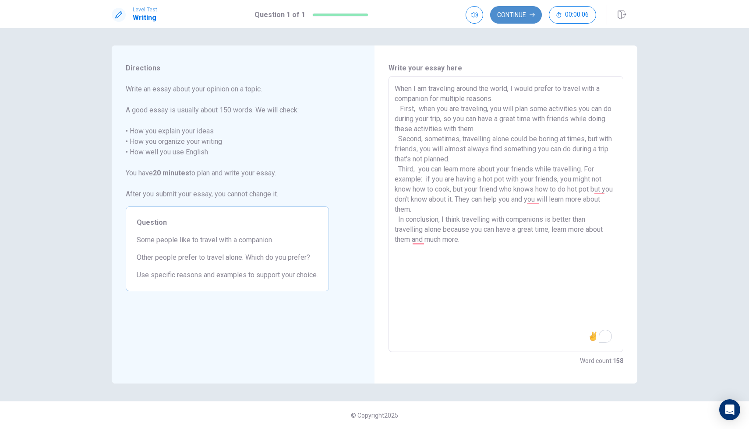
click at [512, 9] on button "Continue" at bounding box center [516, 15] width 52 height 18
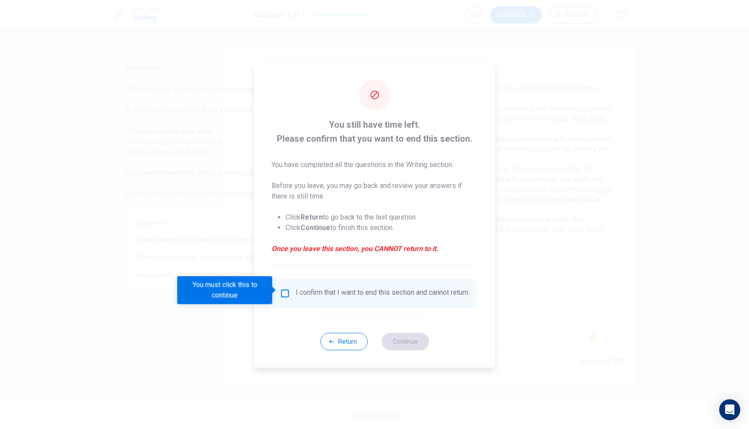
click at [292, 292] on div "I confirm that I want to end this section and cannot return." at bounding box center [375, 293] width 190 height 11
click at [282, 293] on input "You must click this to continue" at bounding box center [285, 293] width 11 height 11
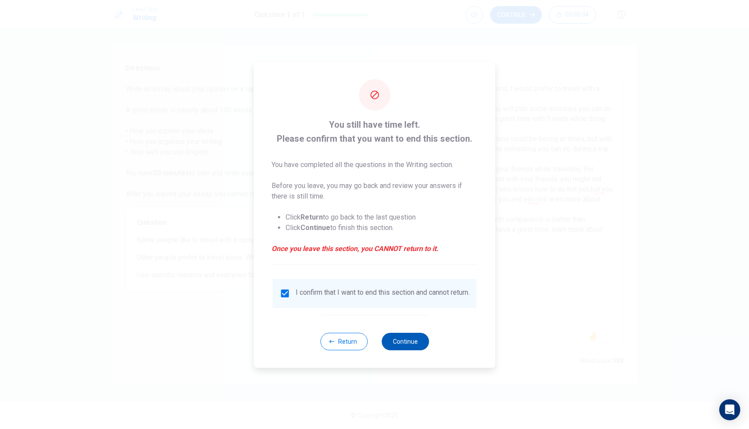
click at [396, 341] on button "Continue" at bounding box center [404, 342] width 47 height 18
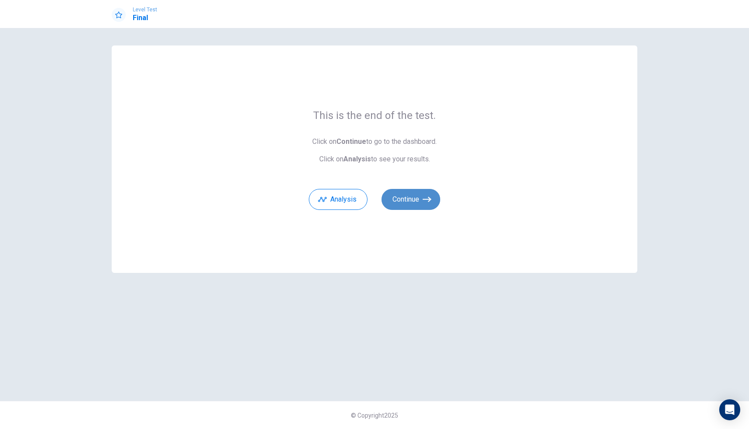
click at [400, 196] on button "Continue" at bounding box center [410, 199] width 59 height 21
